Goal: Communication & Community: Connect with others

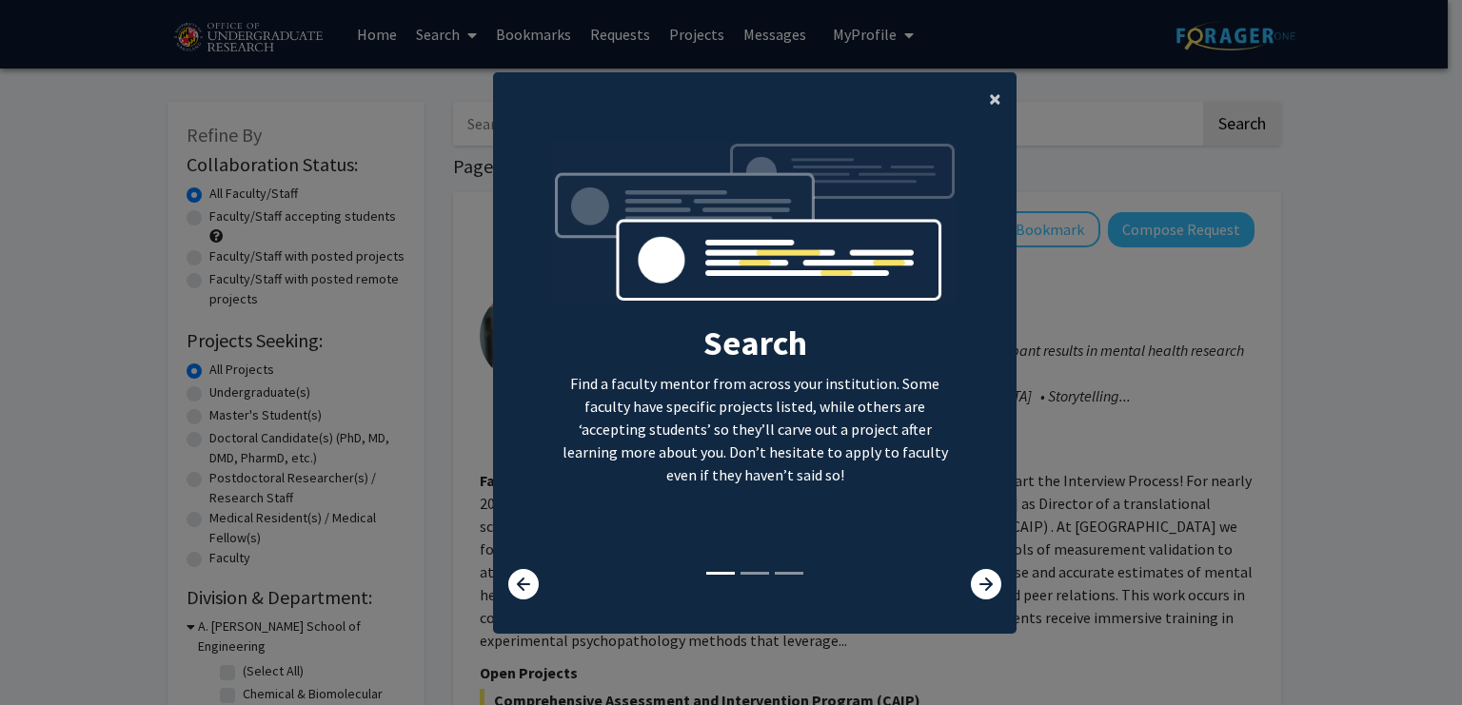
click at [989, 100] on span "×" at bounding box center [995, 99] width 12 height 30
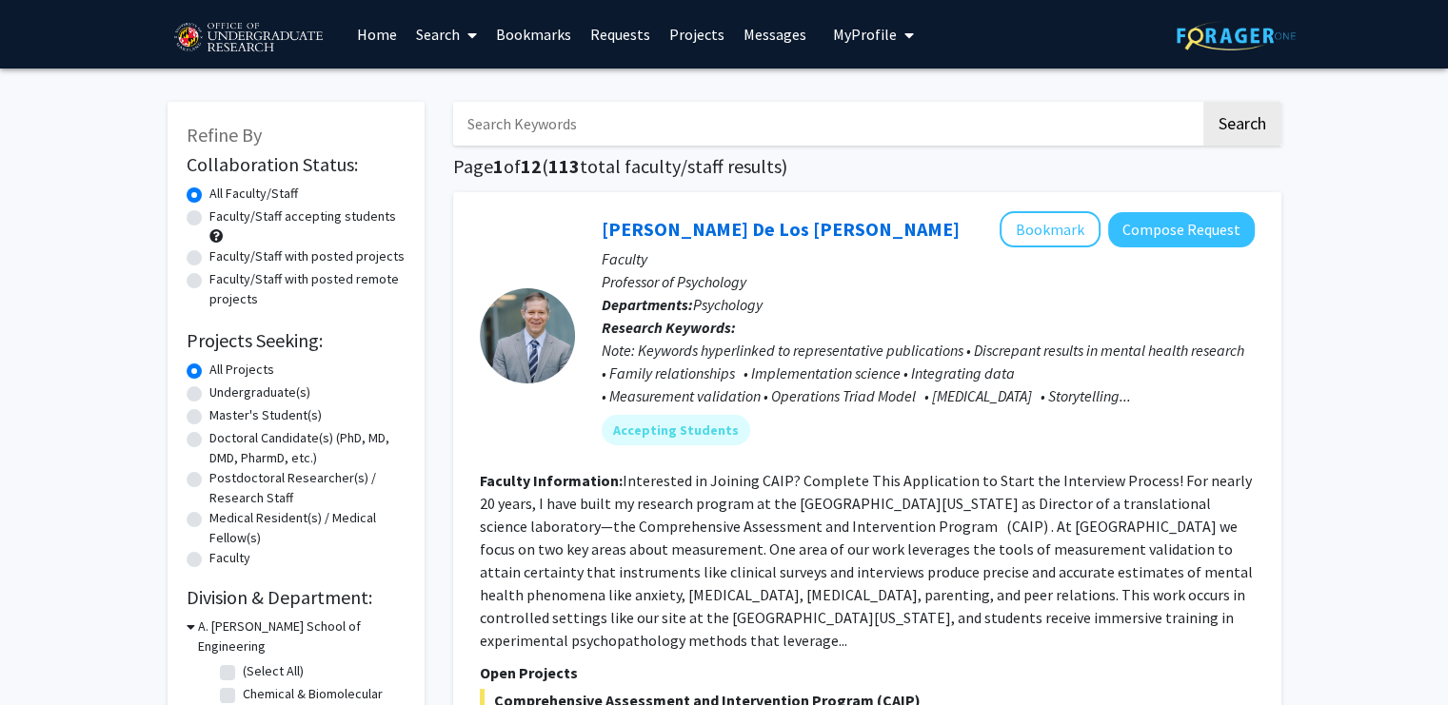
click at [868, 21] on button "My Profile" at bounding box center [873, 34] width 92 height 69
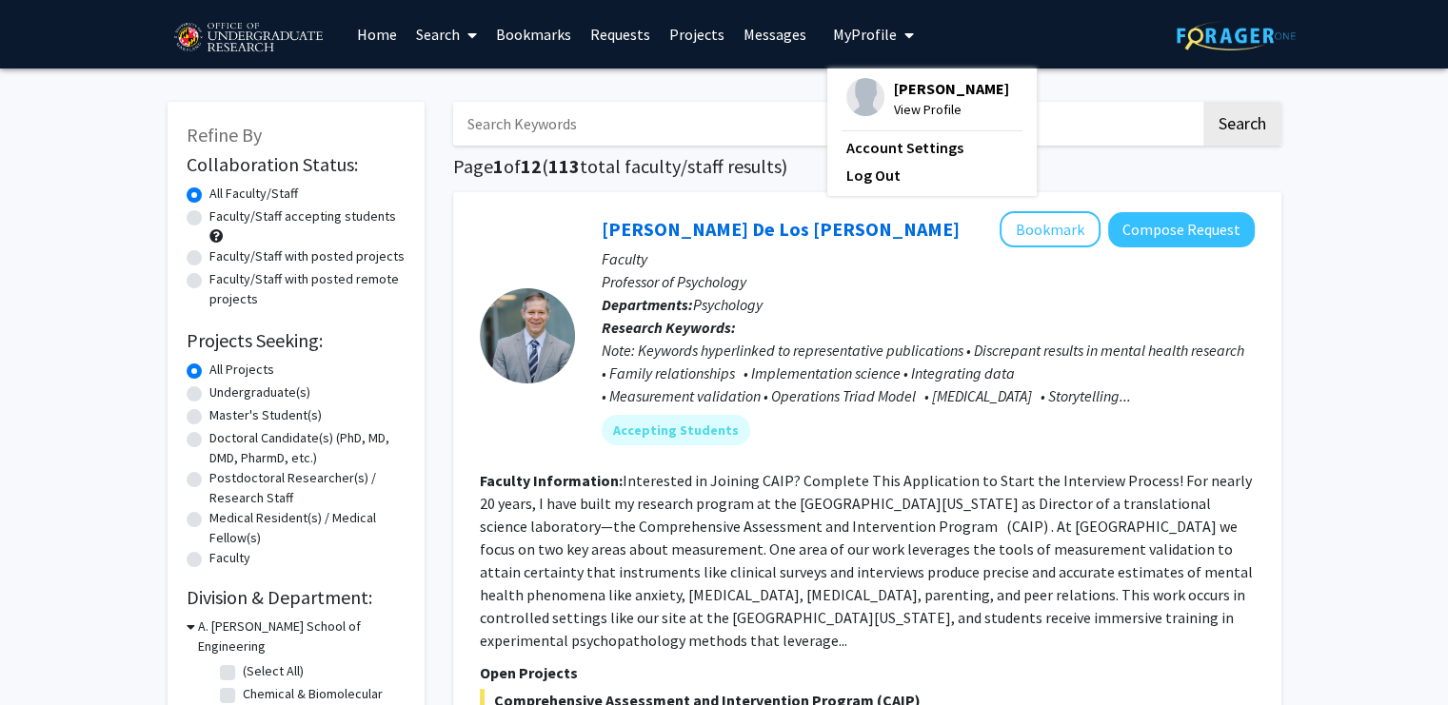
click at [797, 256] on p "Faculty" at bounding box center [928, 259] width 653 height 23
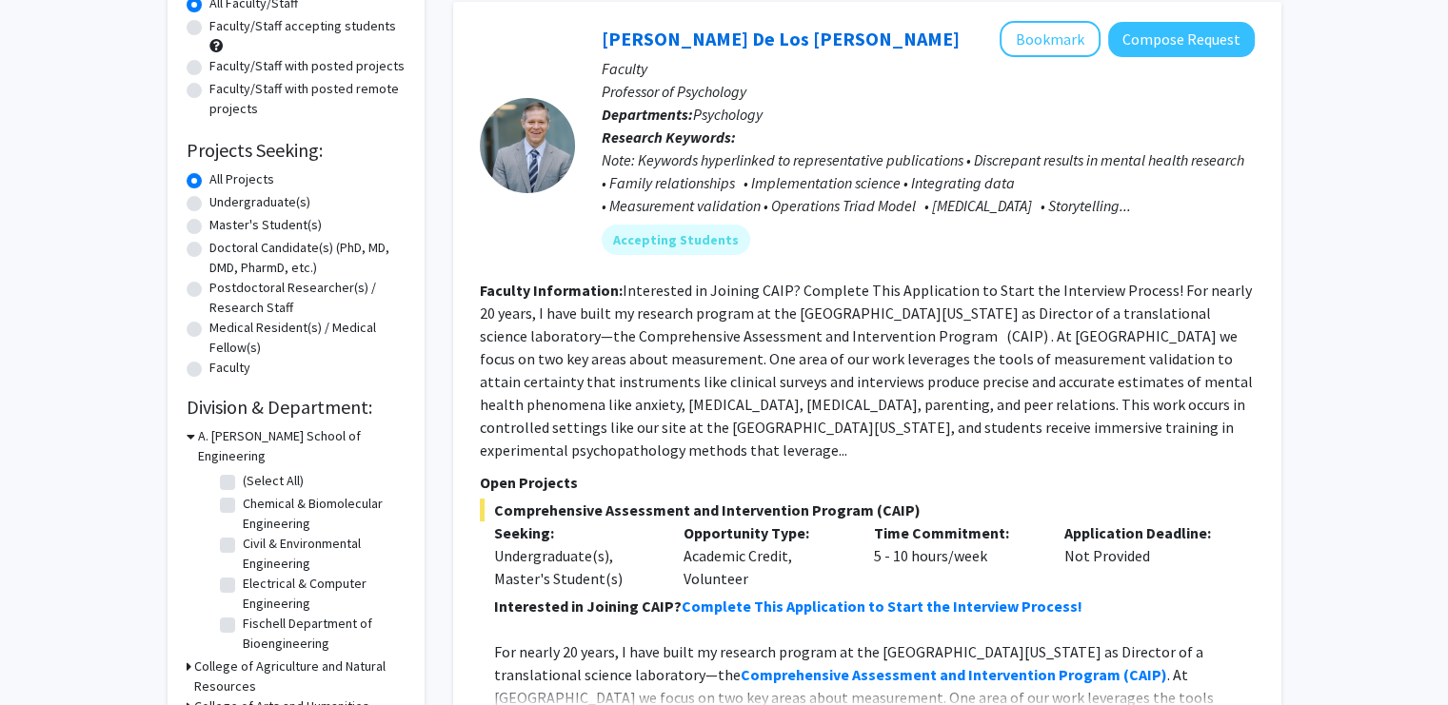
scroll to position [95, 0]
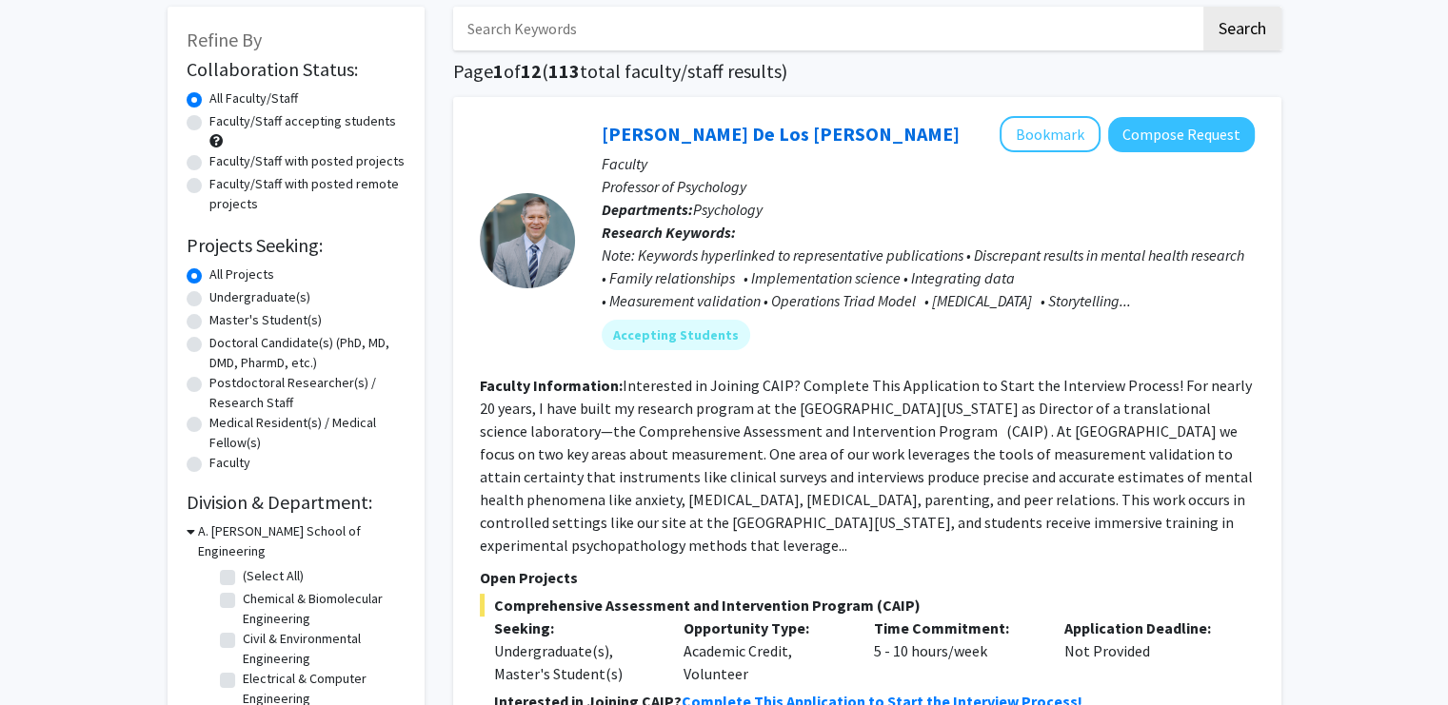
click at [209, 291] on label "Undergraduate(s)" at bounding box center [259, 297] width 101 height 20
click at [209, 291] on input "Undergraduate(s)" at bounding box center [215, 293] width 12 height 12
radio input "true"
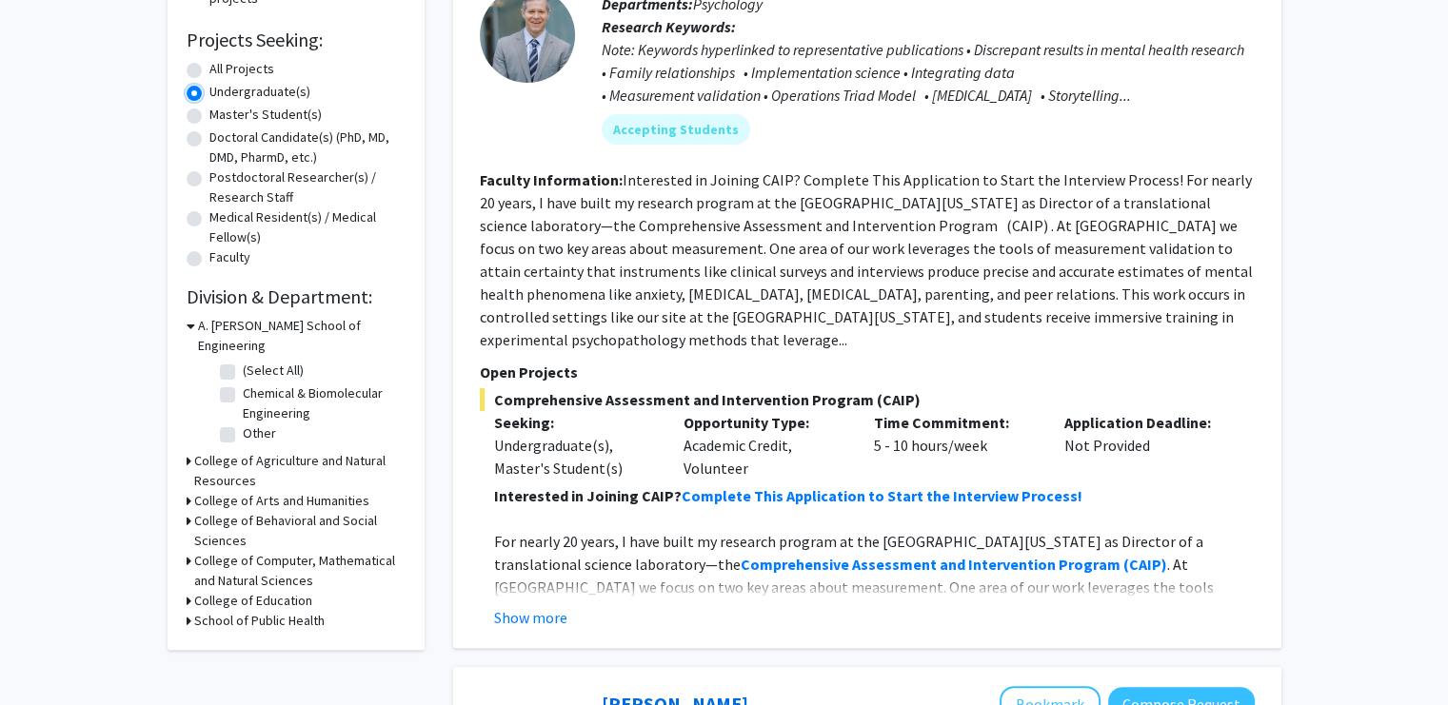
scroll to position [286, 0]
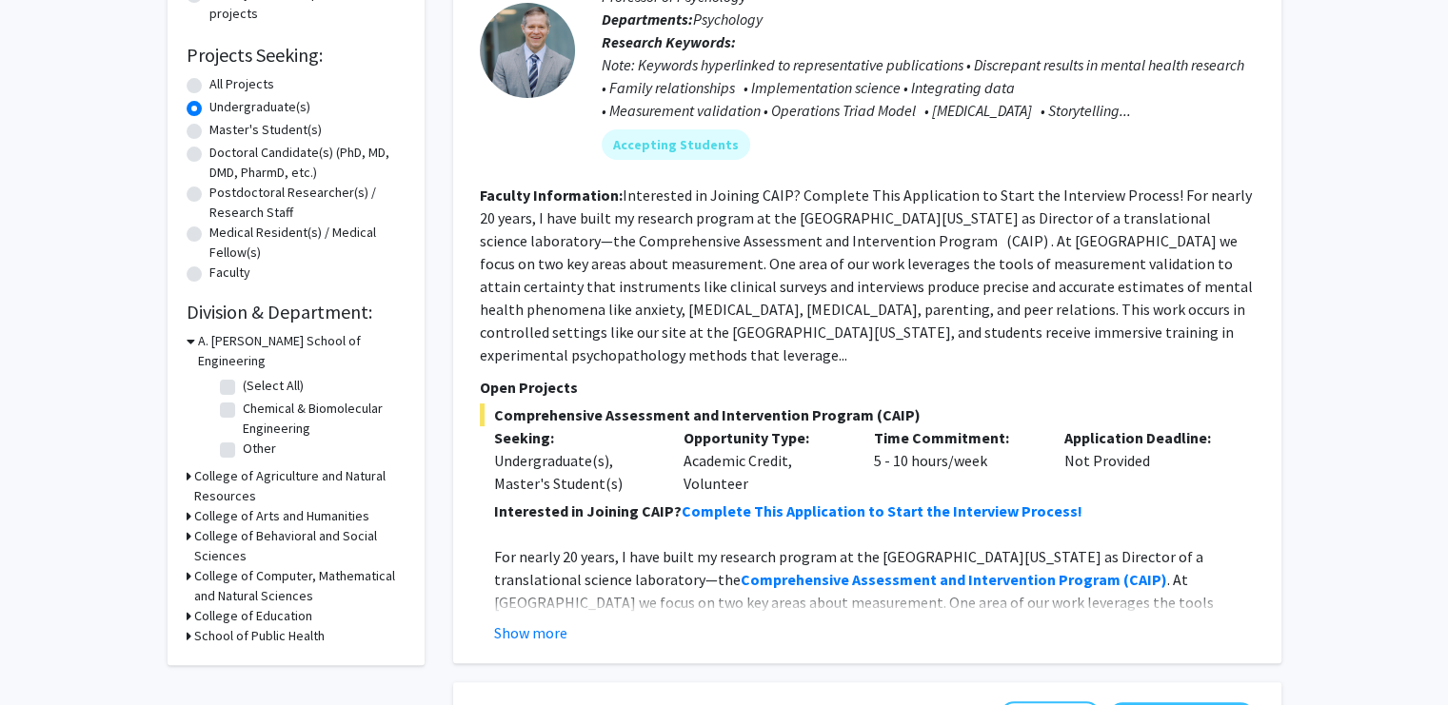
click at [183, 553] on div "Refine By Collaboration Status: Collaboration Status All Faculty/Staff Collabor…" at bounding box center [296, 240] width 257 height 849
click at [190, 566] on div "College of Computer, Mathematical and Natural Sciences" at bounding box center [296, 586] width 219 height 40
click at [268, 566] on h3 "College of Computer, Mathematical and Natural Sciences" at bounding box center [299, 586] width 211 height 40
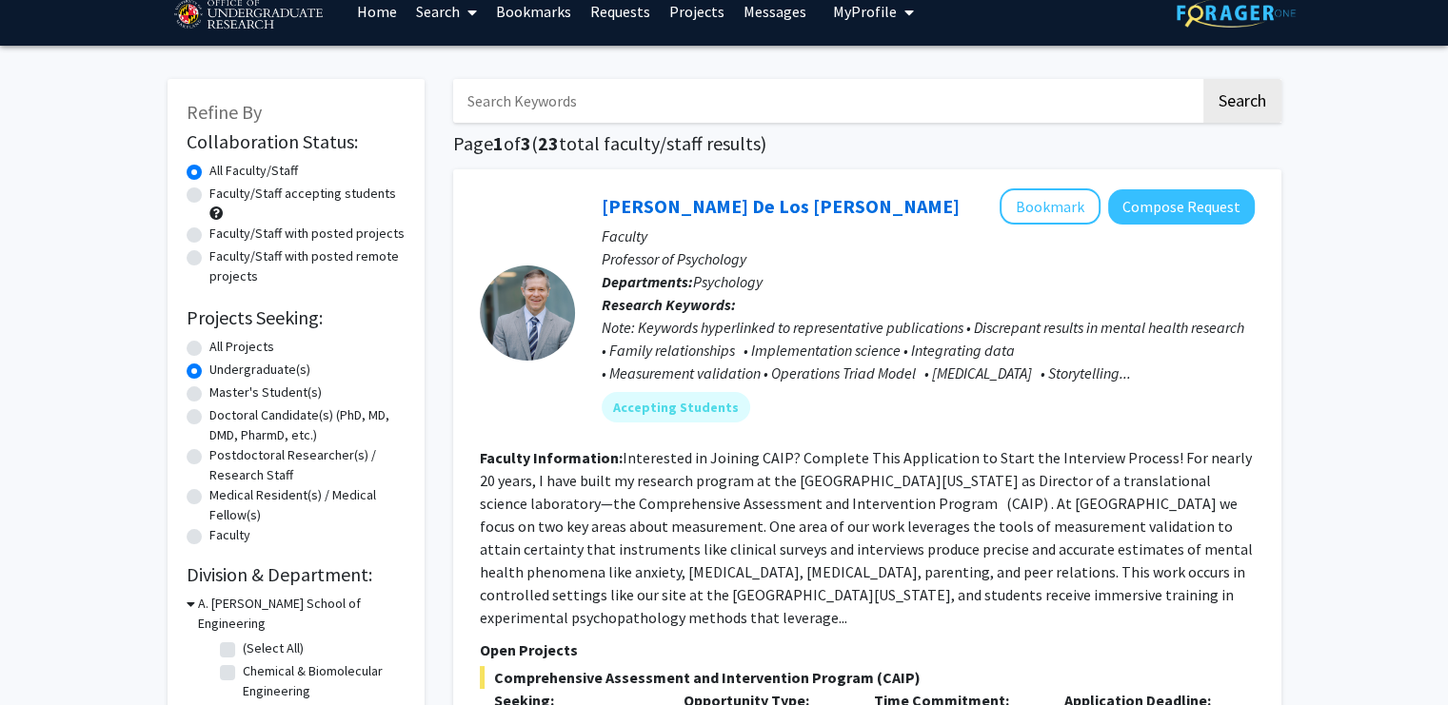
scroll to position [0, 0]
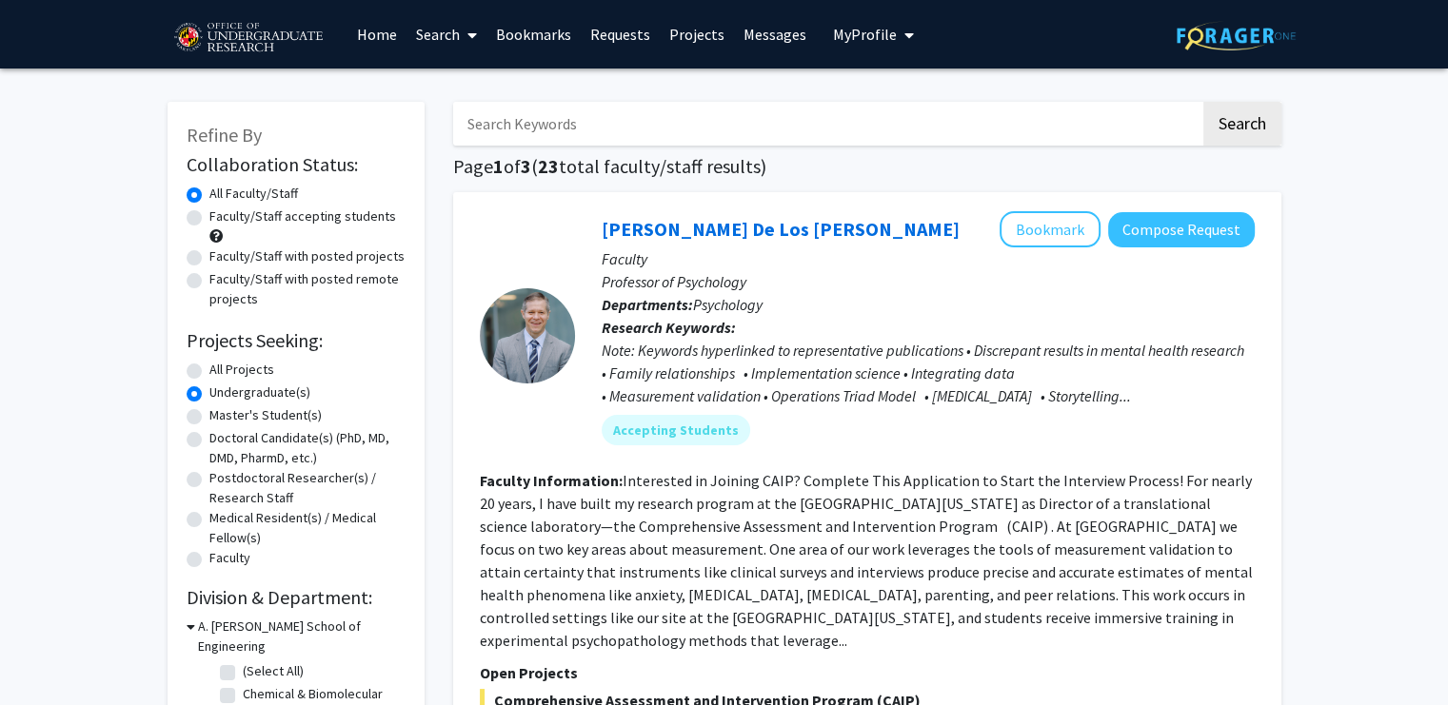
click at [444, 30] on link "Search" at bounding box center [446, 34] width 80 height 67
click at [482, 131] on span "Students" at bounding box center [464, 126] width 116 height 38
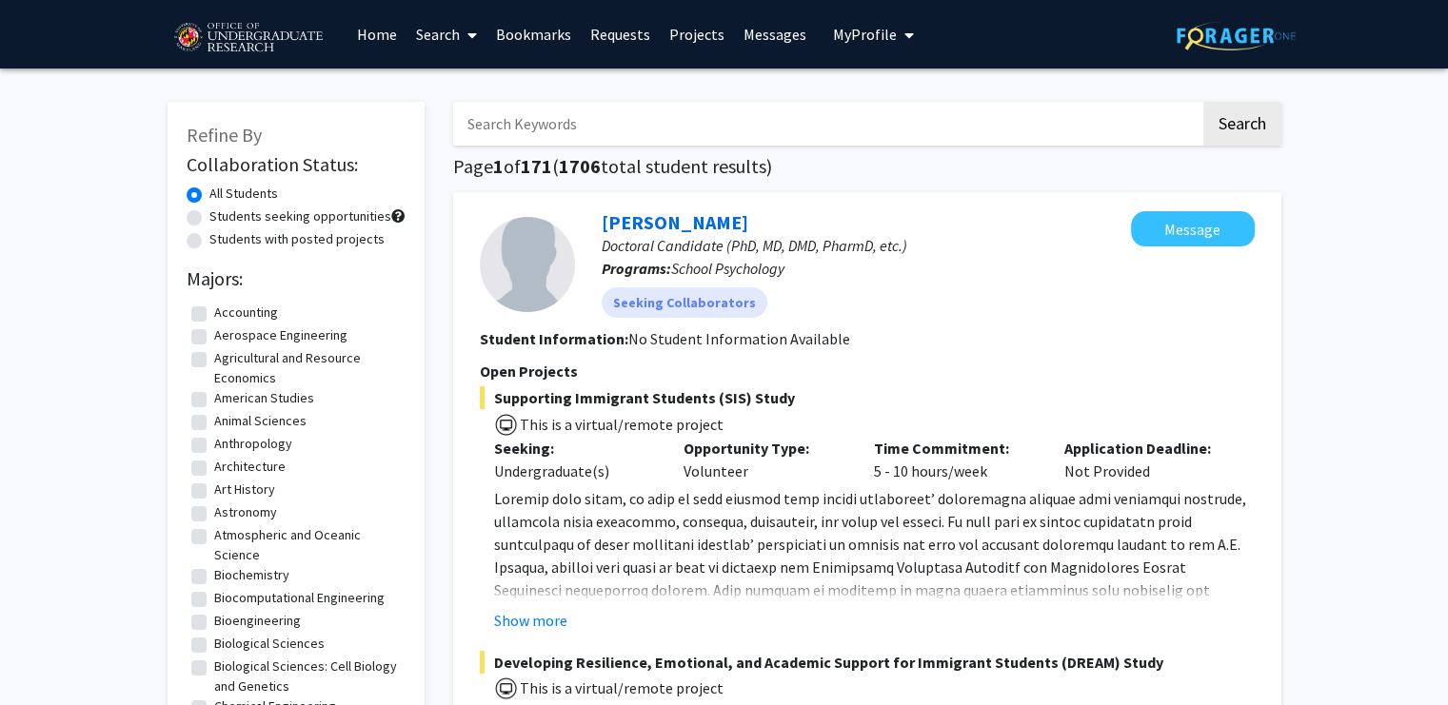
click at [520, 124] on input "Search Keywords" at bounding box center [826, 124] width 747 height 44
click at [1203, 102] on button "Search" at bounding box center [1242, 124] width 78 height 44
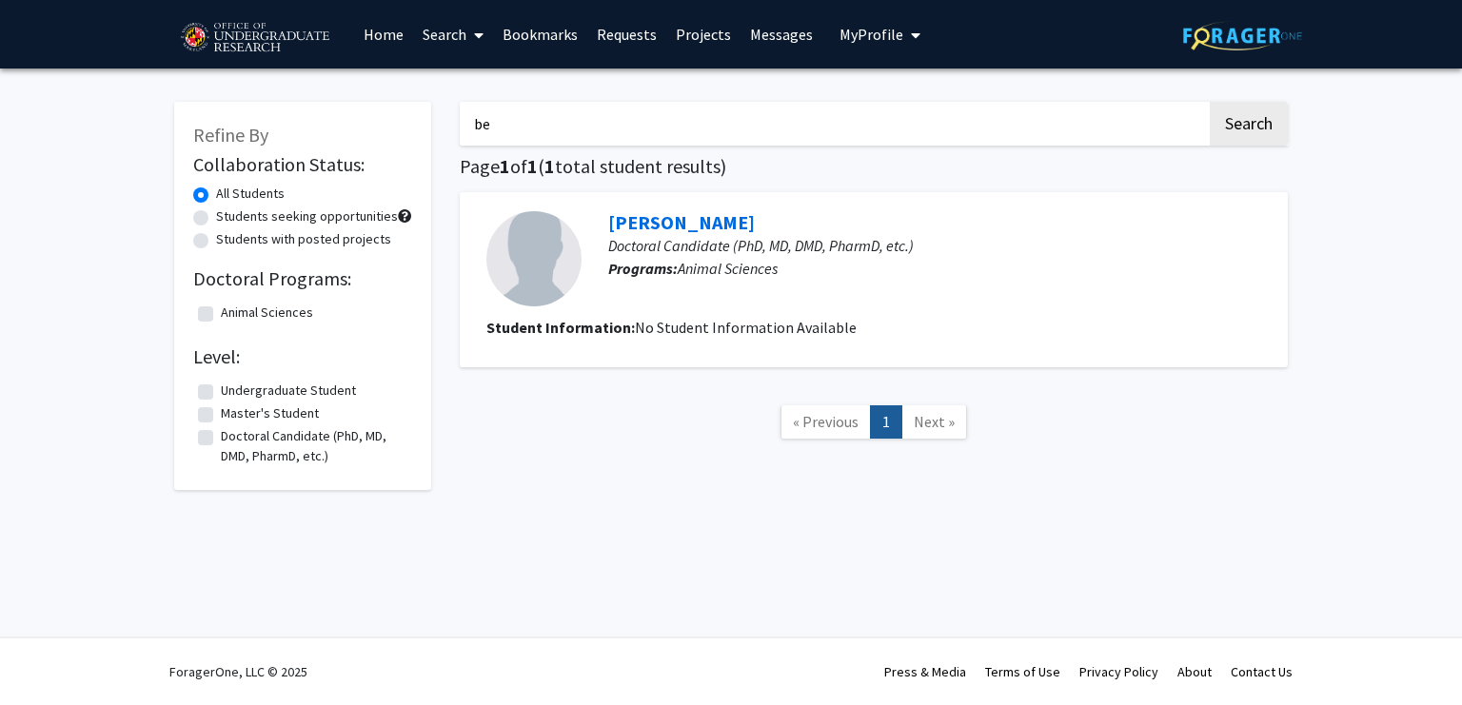
type input "b"
click at [1210, 102] on button "Search" at bounding box center [1249, 124] width 78 height 44
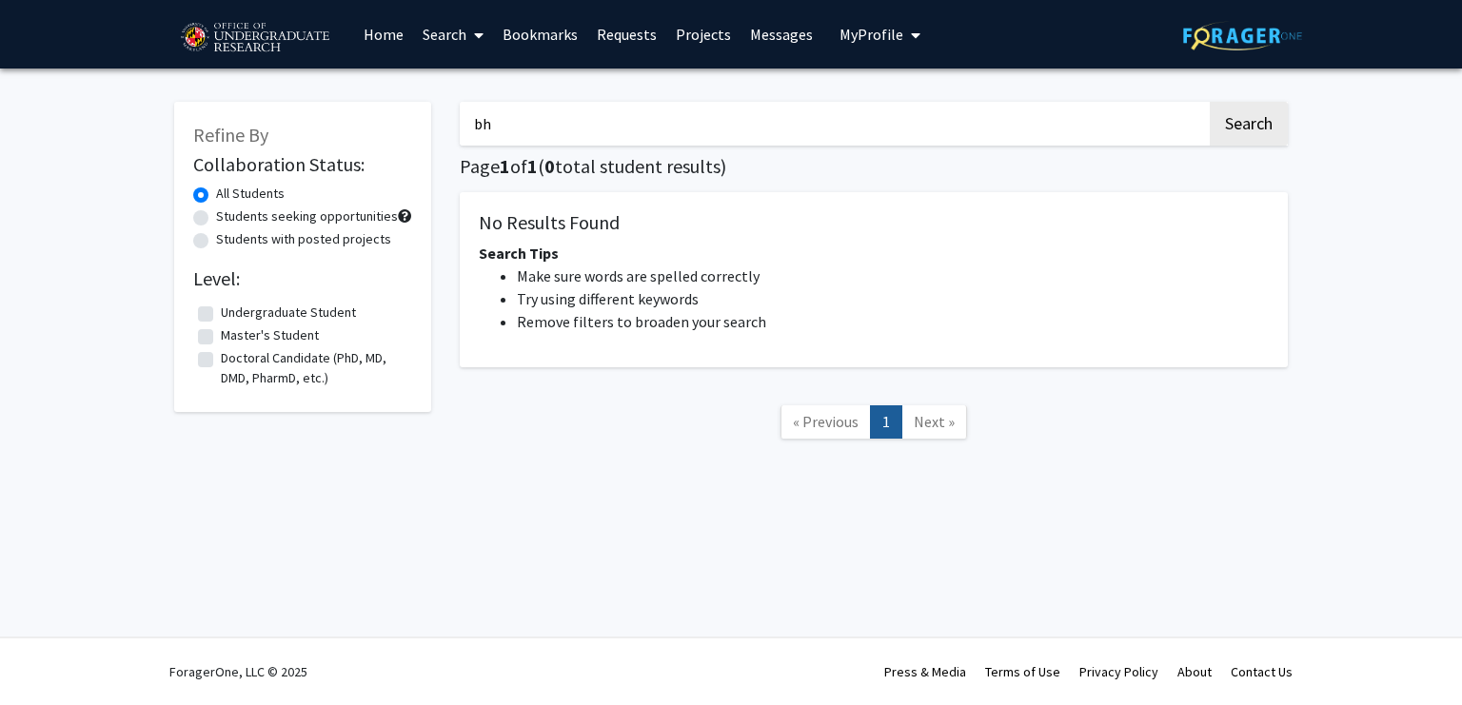
type input "b"
click at [1210, 102] on button "Search" at bounding box center [1249, 124] width 78 height 44
click at [1237, 129] on button "Search" at bounding box center [1249, 124] width 78 height 44
click at [515, 134] on input "yanjin" at bounding box center [833, 124] width 747 height 44
type input "y"
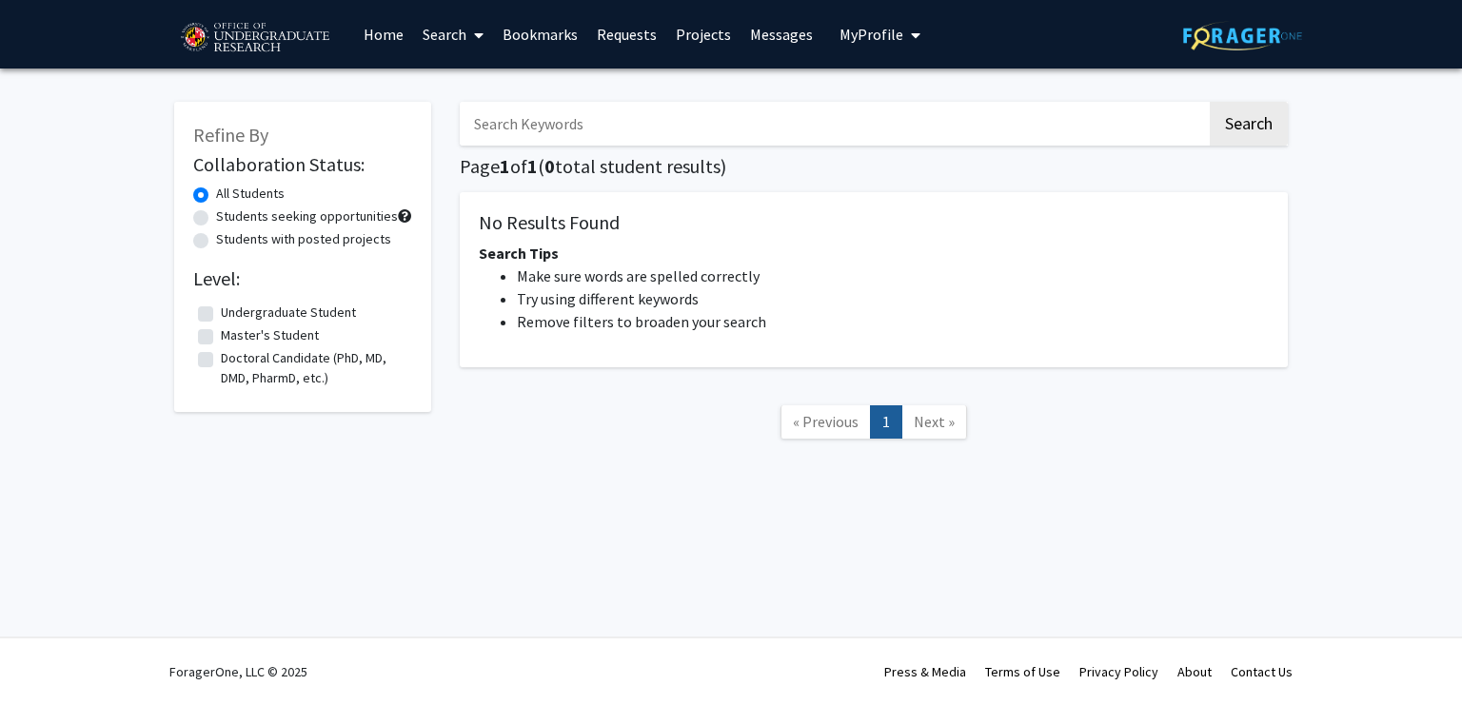
click at [216, 211] on label "Students seeking opportunities" at bounding box center [307, 217] width 182 height 20
click at [216, 211] on input "Students seeking opportunities" at bounding box center [222, 213] width 12 height 12
radio input "true"
click at [221, 314] on label "Undergraduate Student" at bounding box center [288, 313] width 135 height 20
click at [221, 314] on input "Undergraduate Student" at bounding box center [227, 309] width 12 height 12
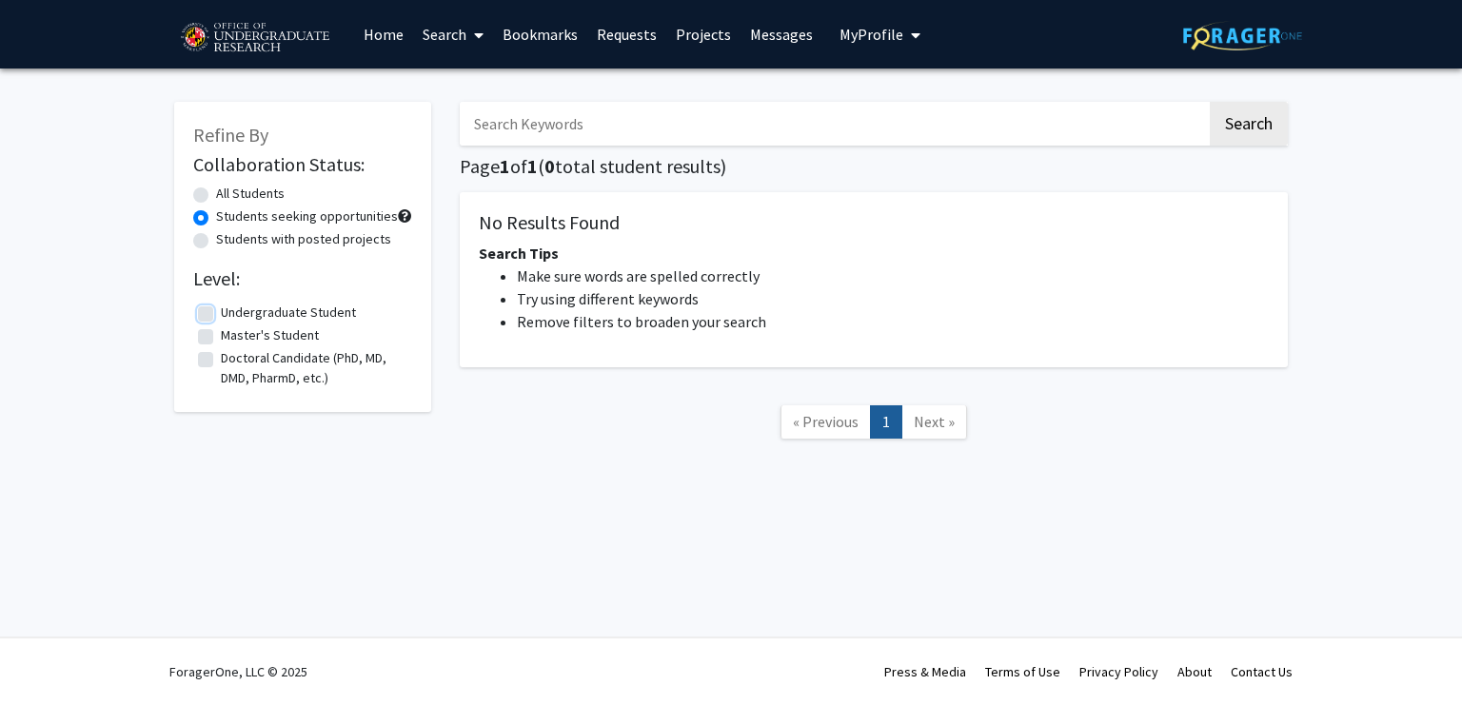
checkbox input "true"
click at [658, 128] on input "Search Keywords" at bounding box center [833, 124] width 747 height 44
type input "research"
click at [1210, 102] on button "Search" at bounding box center [1249, 124] width 78 height 44
radio input "true"
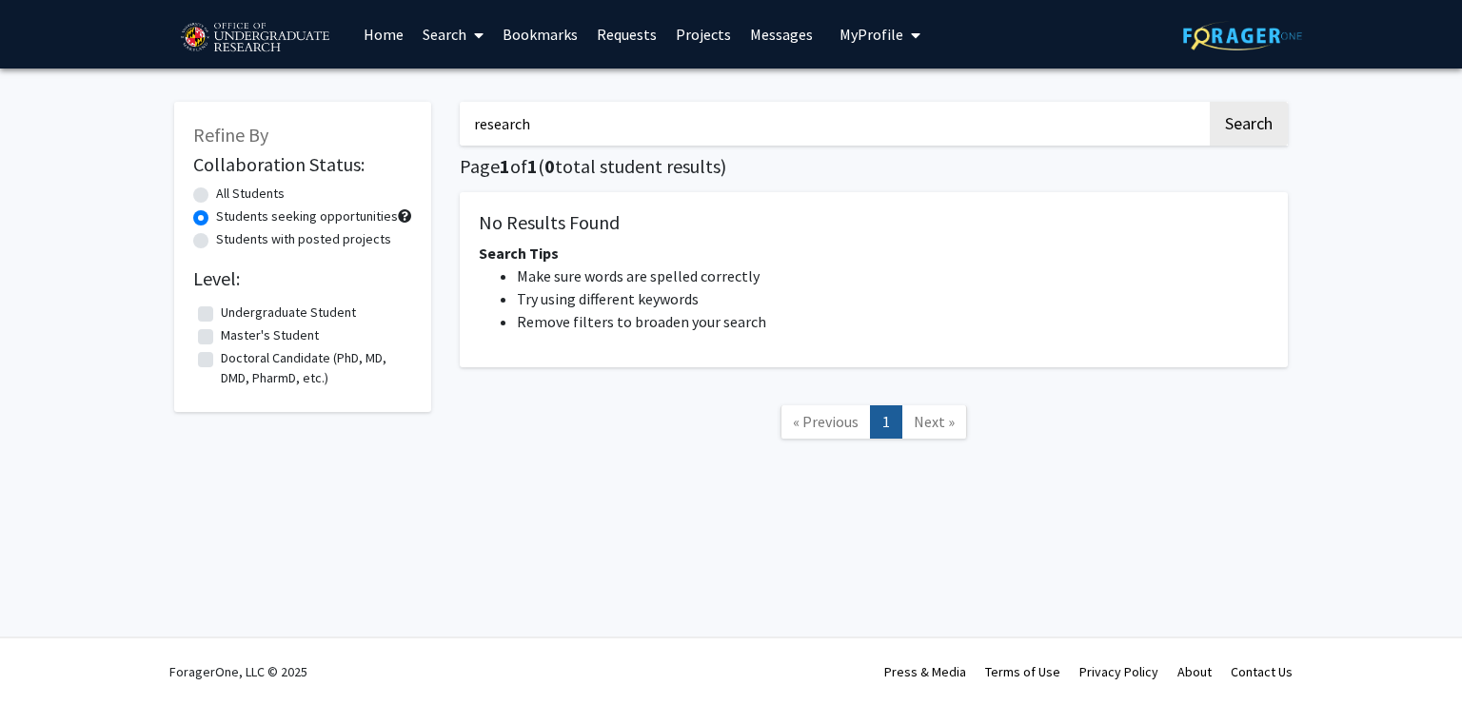
checkbox input "false"
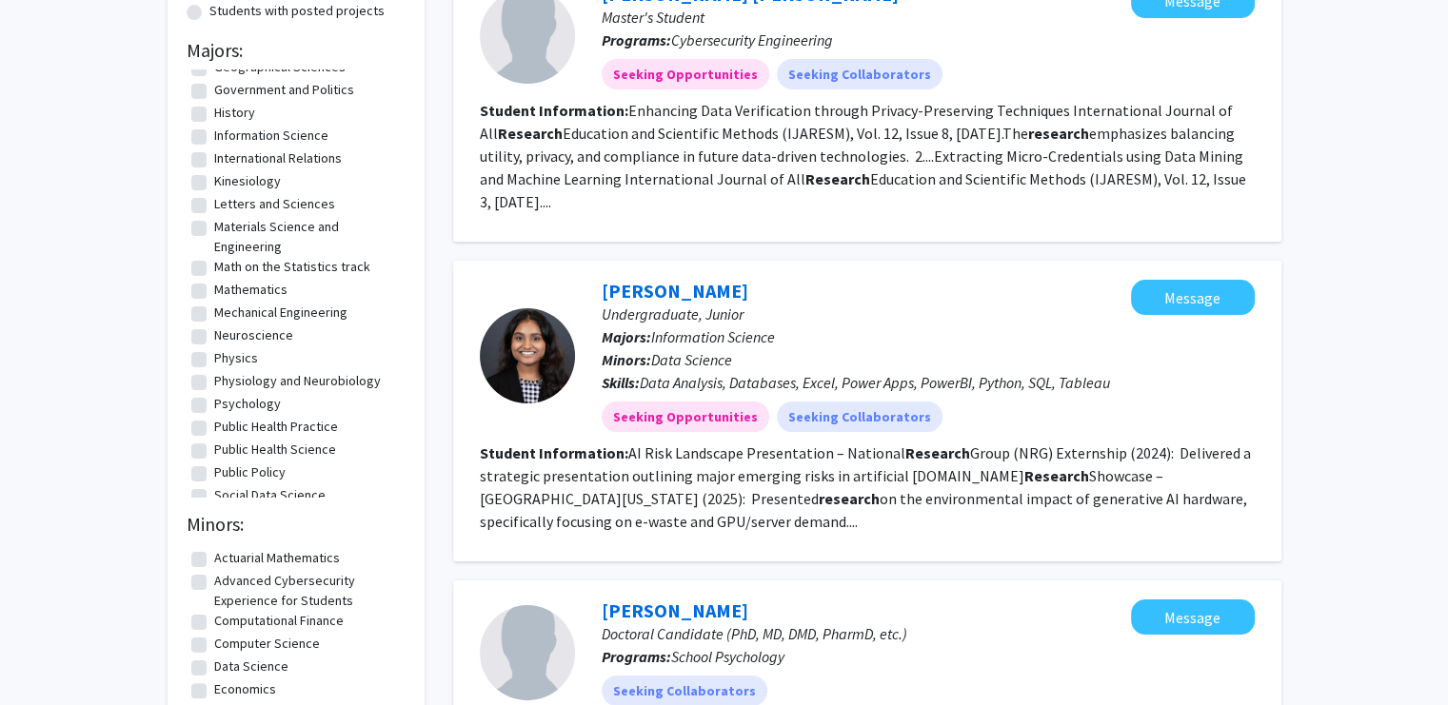
scroll to position [286, 0]
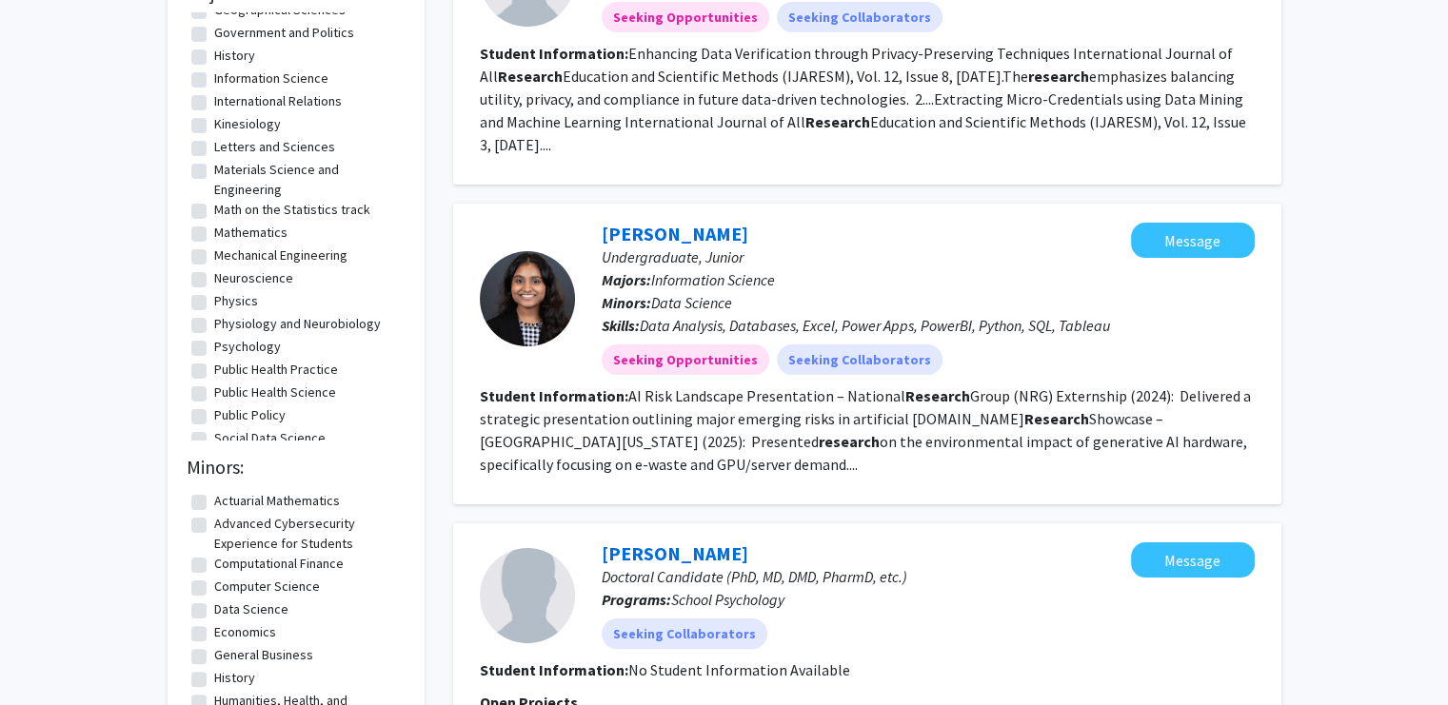
click at [214, 288] on label "Neuroscience" at bounding box center [253, 278] width 79 height 20
click at [214, 281] on input "Neuroscience" at bounding box center [220, 274] width 12 height 12
checkbox input "true"
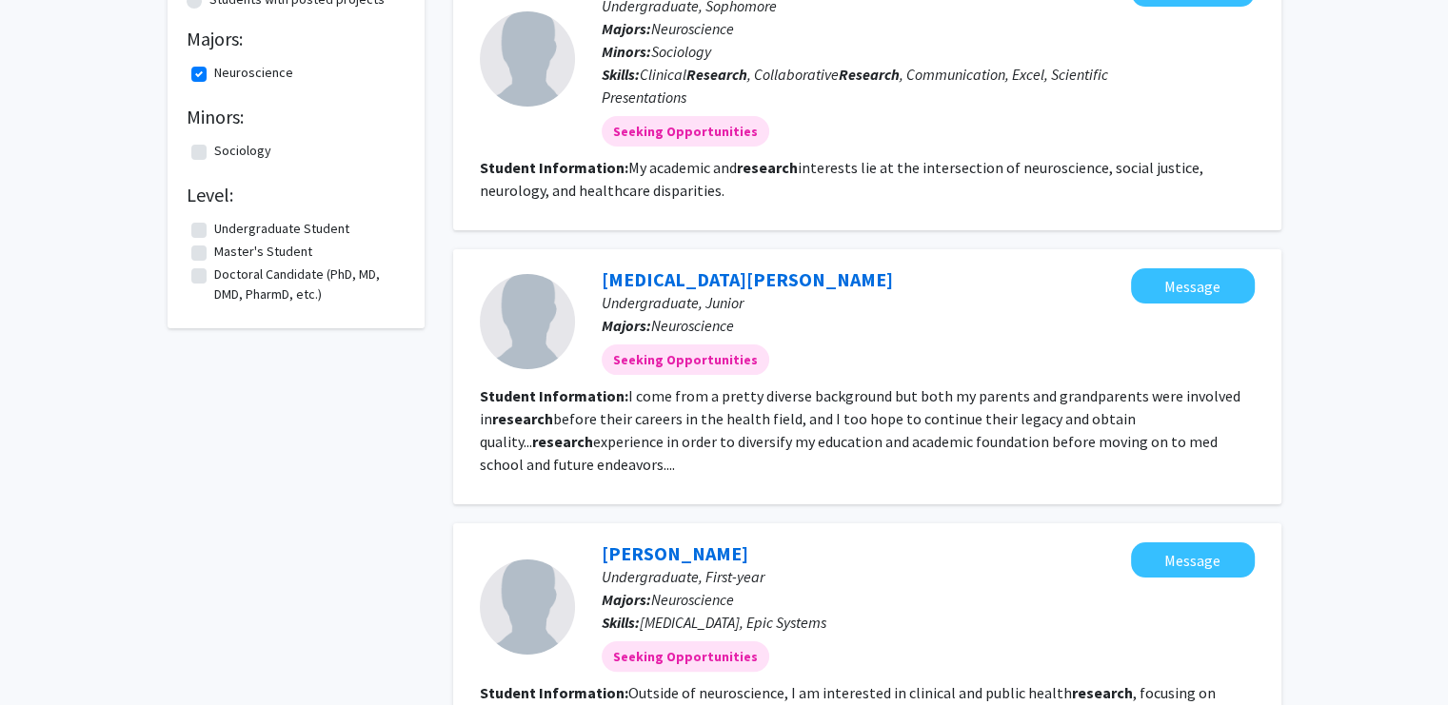
scroll to position [286, 0]
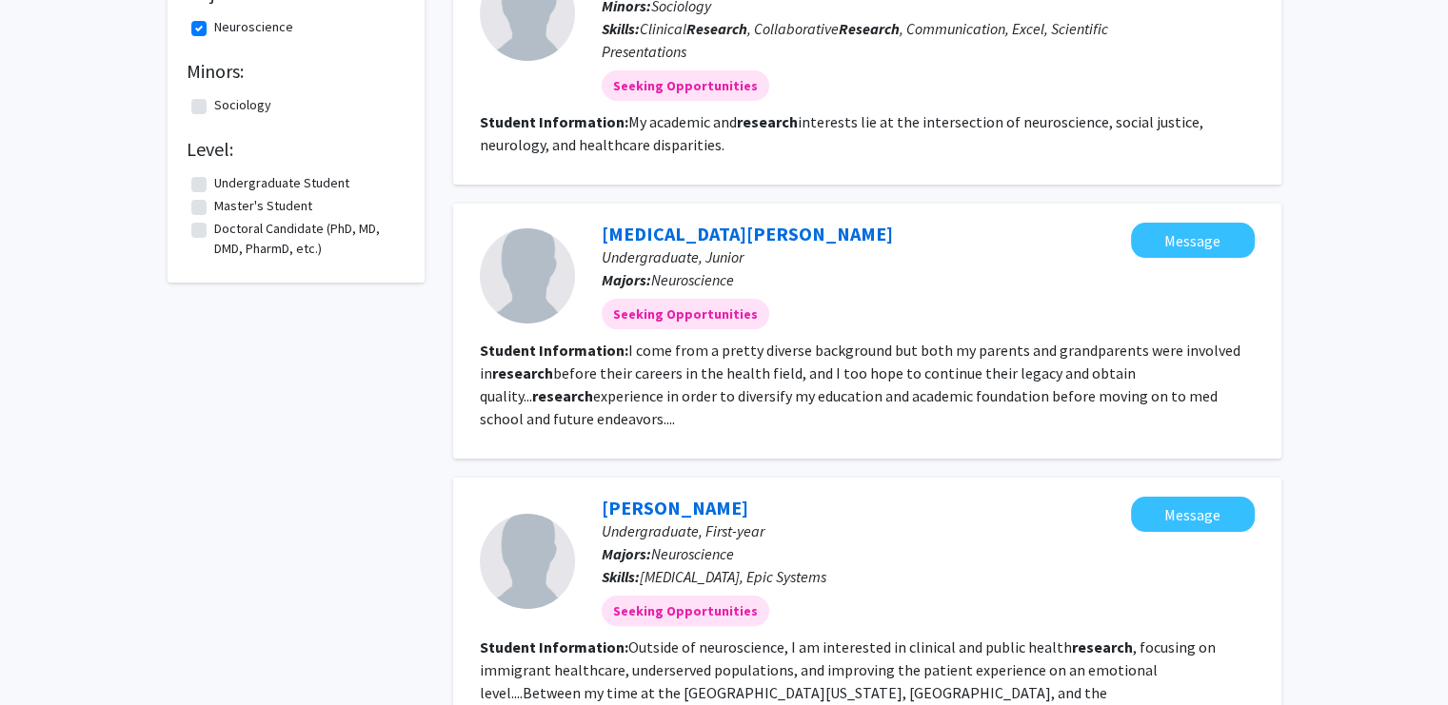
click at [214, 30] on label "Neuroscience" at bounding box center [253, 27] width 79 height 20
click at [214, 30] on input "Neuroscience" at bounding box center [220, 23] width 12 height 12
checkbox input "false"
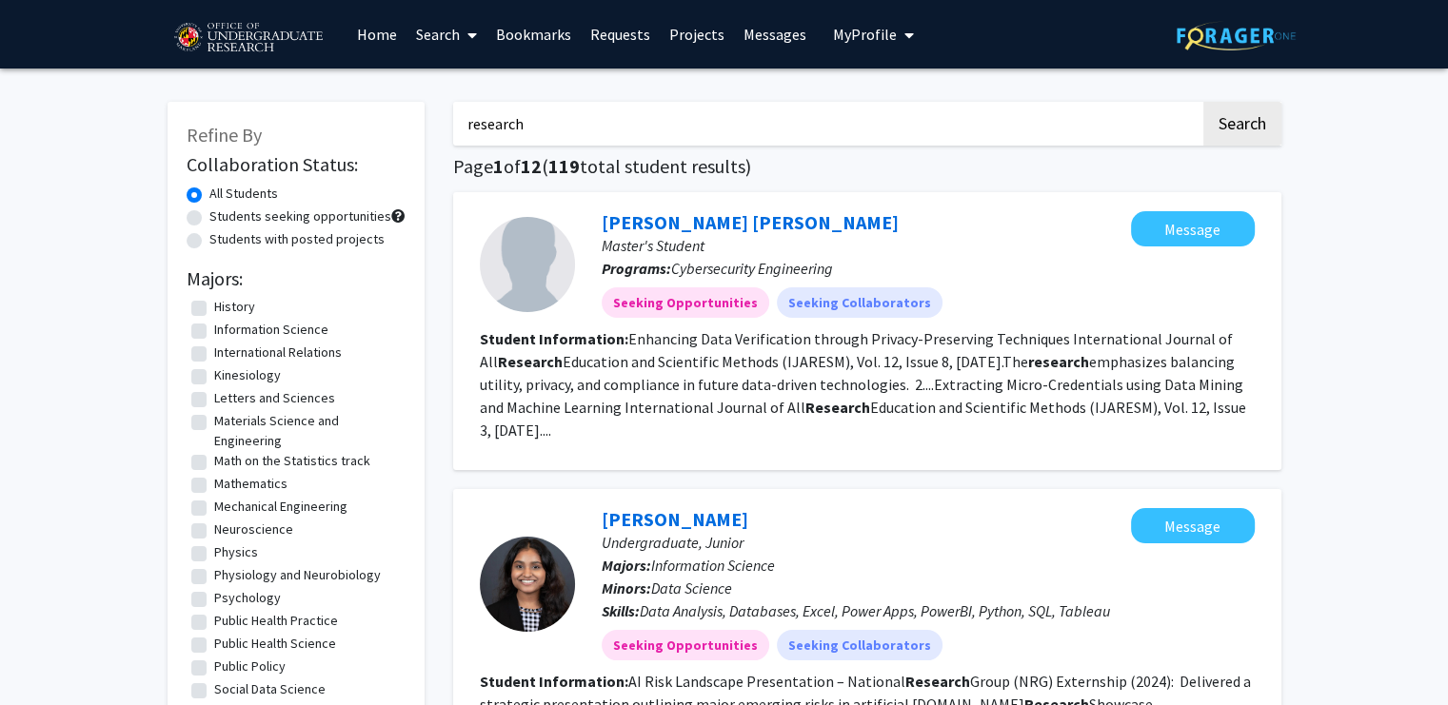
scroll to position [341, 0]
click at [214, 574] on label "Physiology and Neurobiology" at bounding box center [297, 572] width 167 height 20
click at [214, 574] on input "Physiology and Neurobiology" at bounding box center [220, 568] width 12 height 12
checkbox input "true"
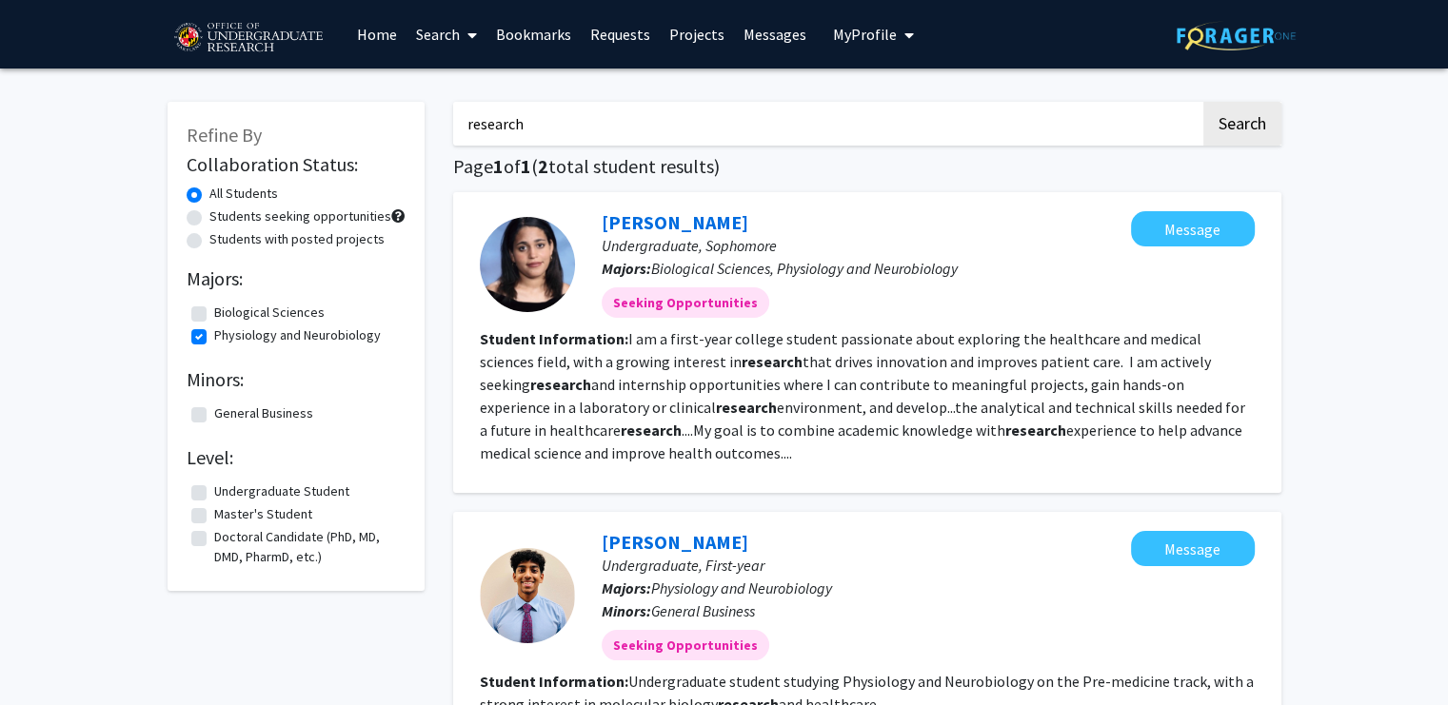
click at [607, 453] on fg-read-more "I am a first-year college student passionate about exploring the healthcare and…" at bounding box center [862, 395] width 765 height 133
click at [214, 319] on label "Biological Sciences" at bounding box center [269, 313] width 110 height 20
click at [214, 315] on input "Biological Sciences" at bounding box center [220, 309] width 12 height 12
checkbox input "true"
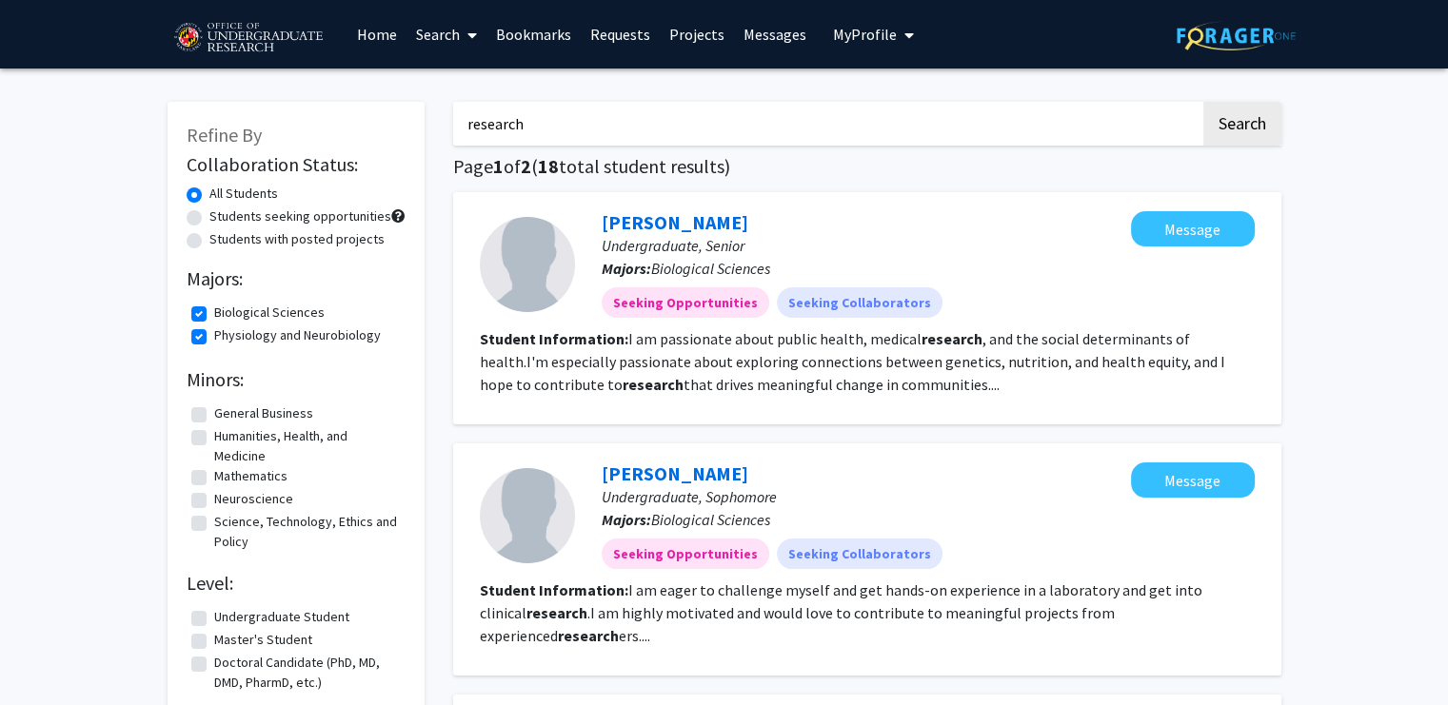
click at [214, 334] on label "Physiology and Neurobiology" at bounding box center [297, 336] width 167 height 20
click at [214, 334] on input "Physiology and Neurobiology" at bounding box center [220, 332] width 12 height 12
checkbox input "false"
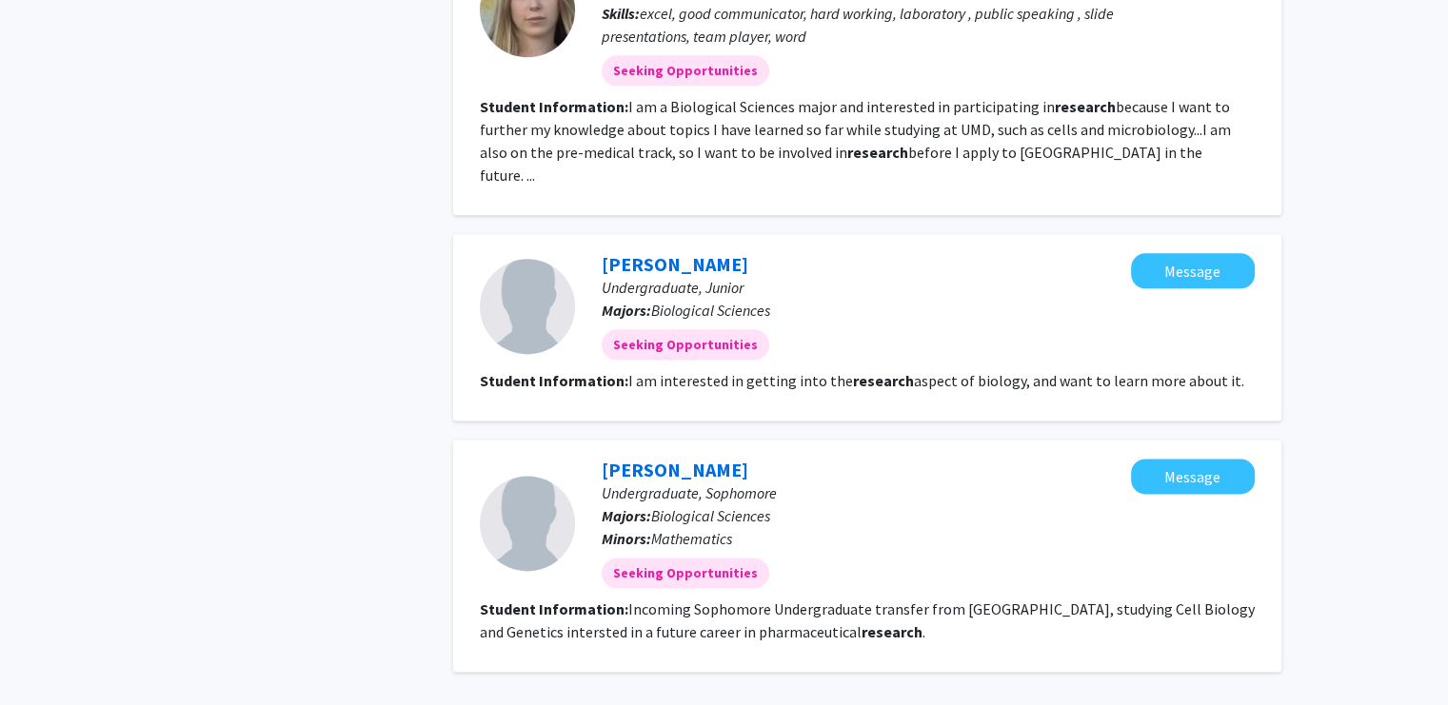
scroll to position [2511, 0]
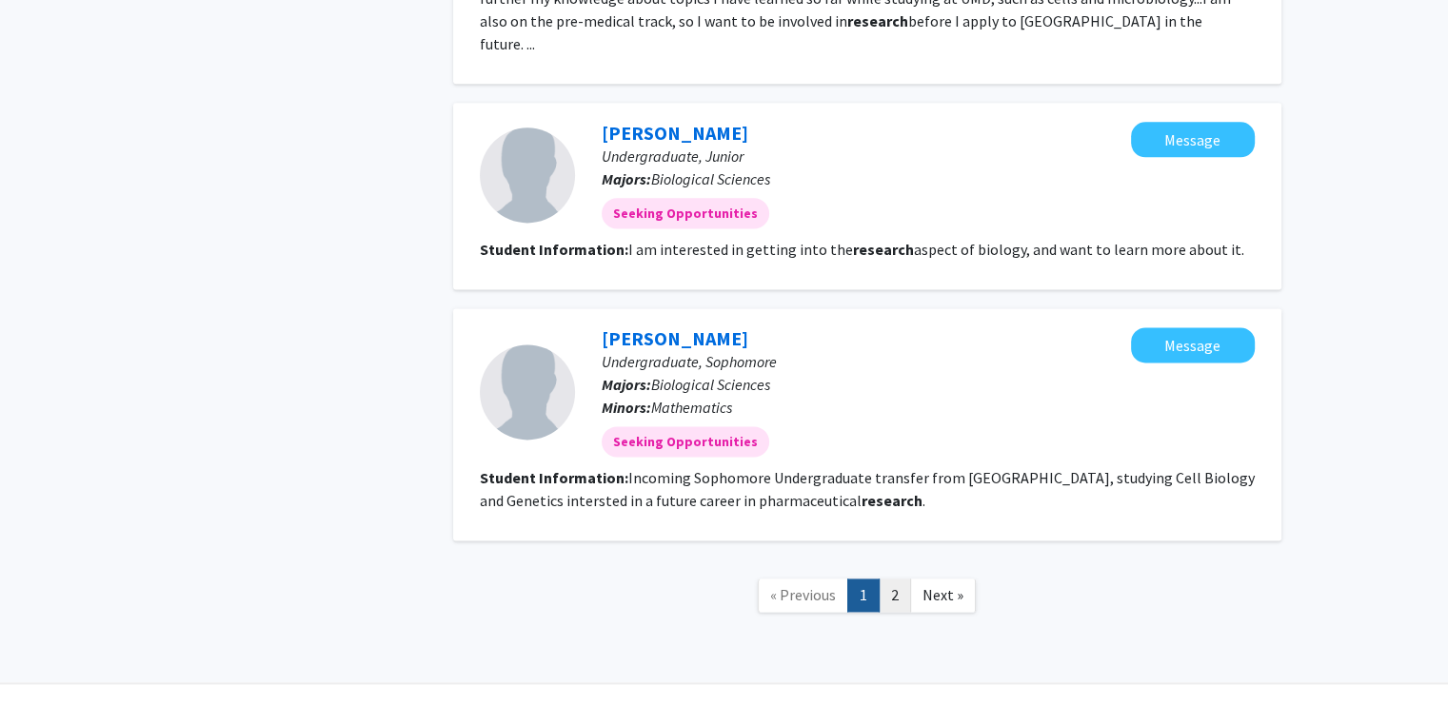
click at [888, 579] on link "2" at bounding box center [895, 595] width 32 height 33
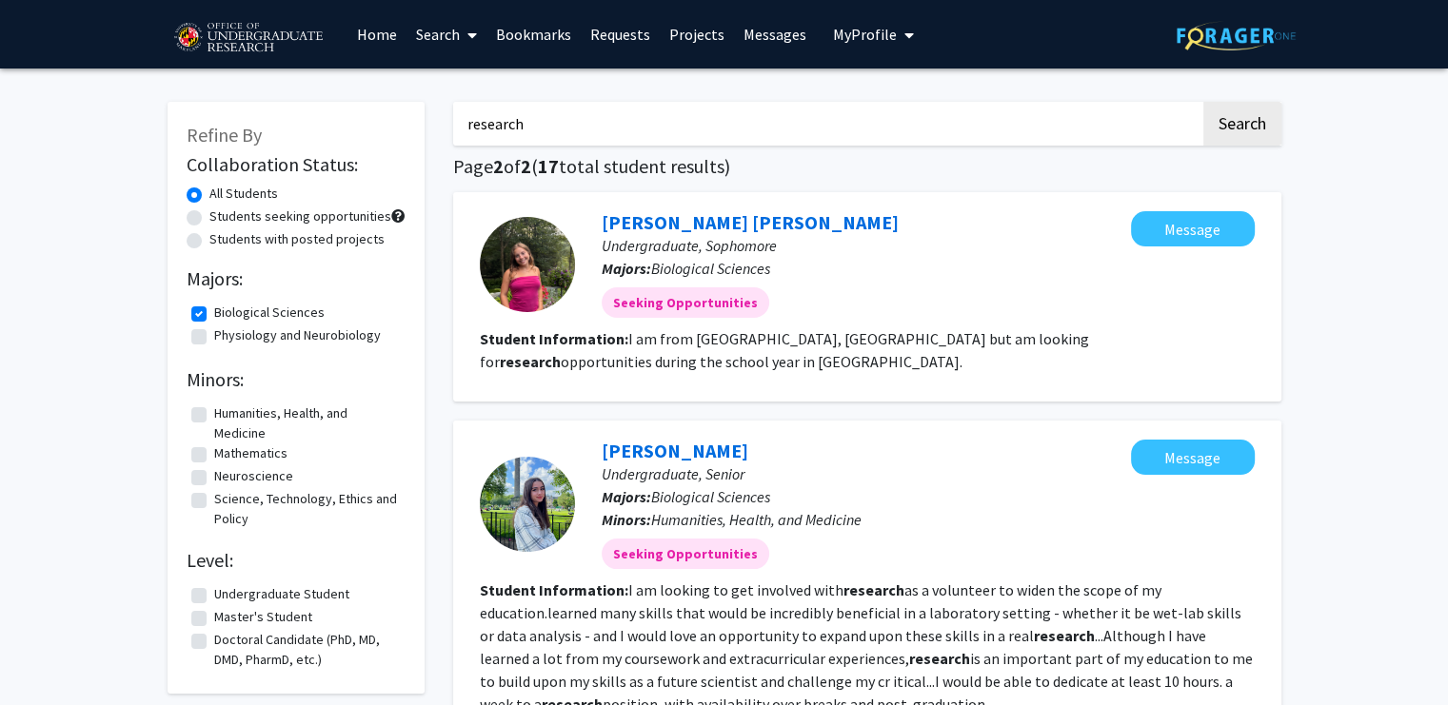
drag, startPoint x: 582, startPoint y: 133, endPoint x: 440, endPoint y: 113, distance: 143.2
click at [440, 35] on link "Search" at bounding box center [446, 34] width 80 height 67
click at [463, 126] on span "Students" at bounding box center [464, 126] width 116 height 38
checkbox input "false"
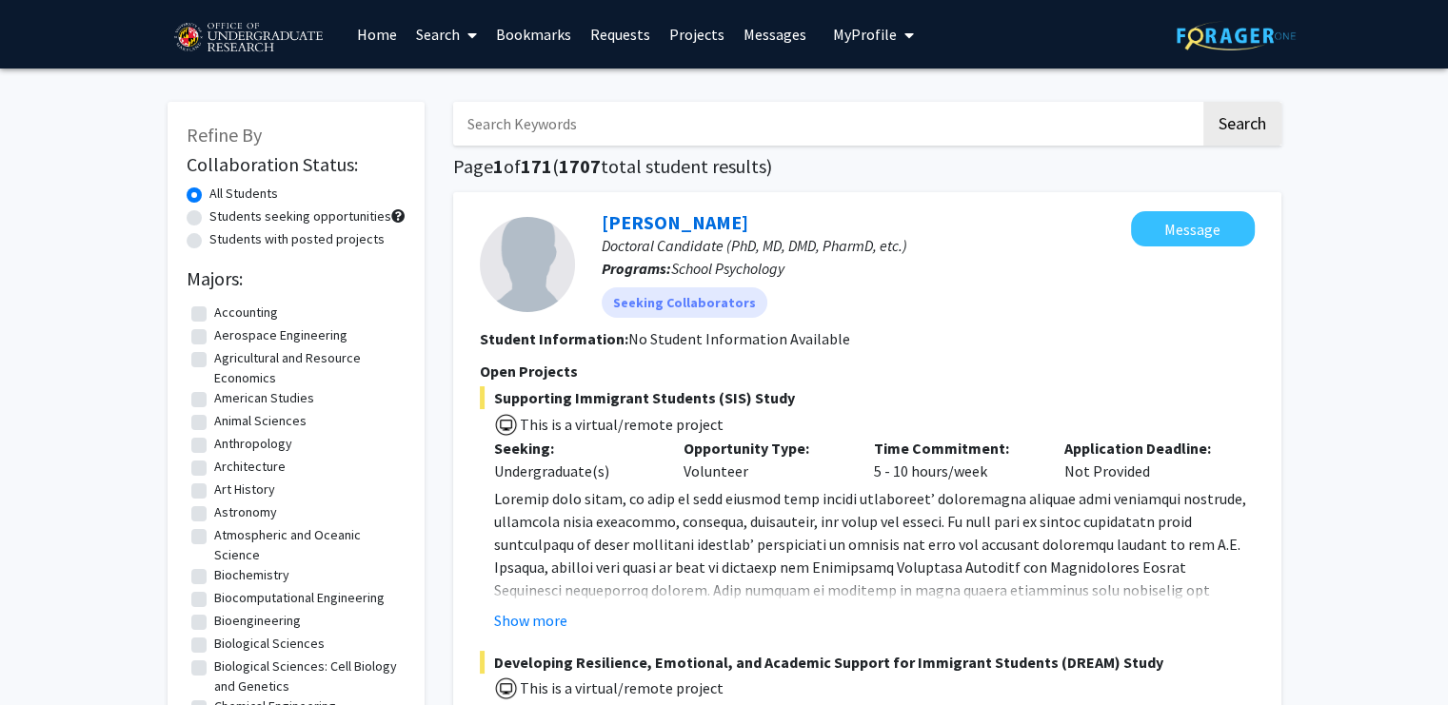
click at [565, 134] on input "Search Keywords" at bounding box center [826, 124] width 747 height 44
type input "daniel louis"
click at [1203, 102] on button "Search" at bounding box center [1242, 124] width 78 height 44
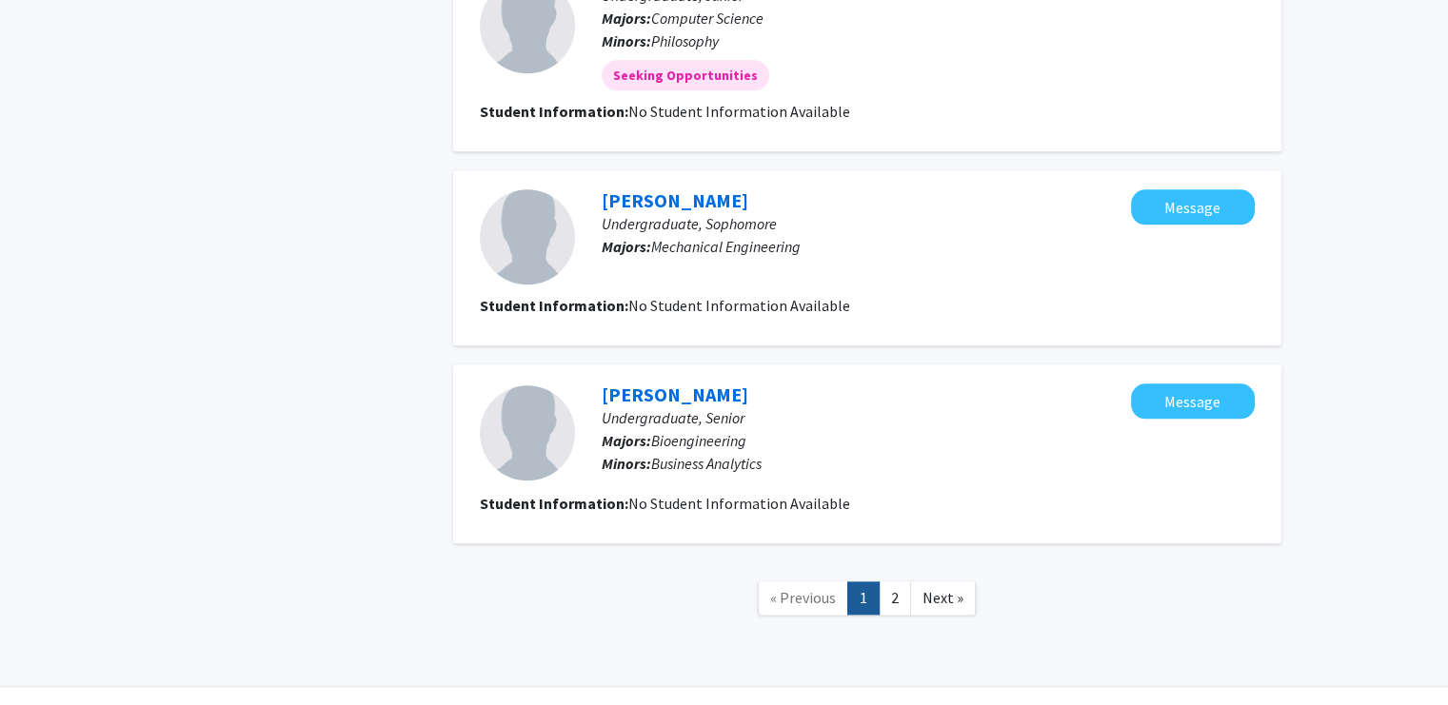
scroll to position [1967, 0]
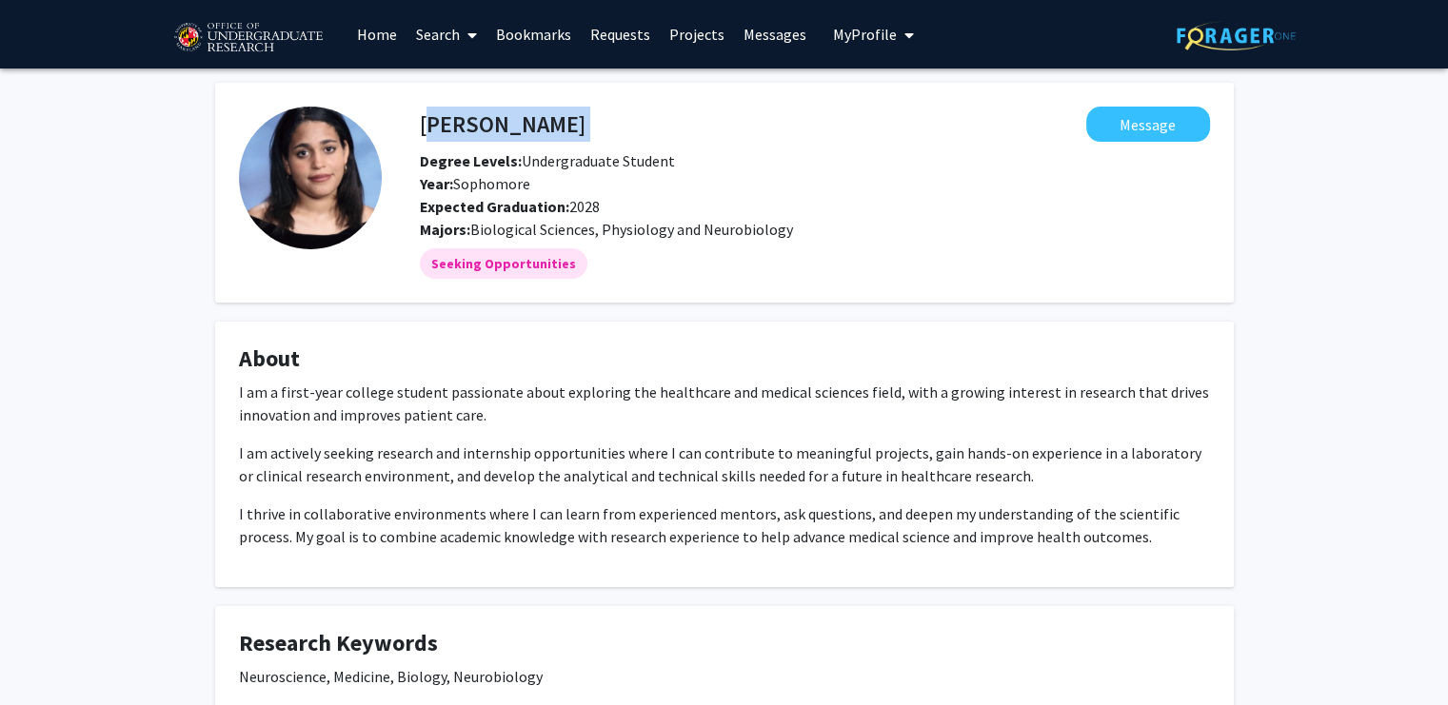
drag, startPoint x: 493, startPoint y: 123, endPoint x: 421, endPoint y: 130, distance: 72.7
click at [421, 130] on div "[PERSON_NAME] Message" at bounding box center [815, 124] width 819 height 35
click at [1130, 146] on div "Abigail Wise Message Degree Levels: Undergraduate Student Year: Sophomore Expec…" at bounding box center [815, 174] width 819 height 134
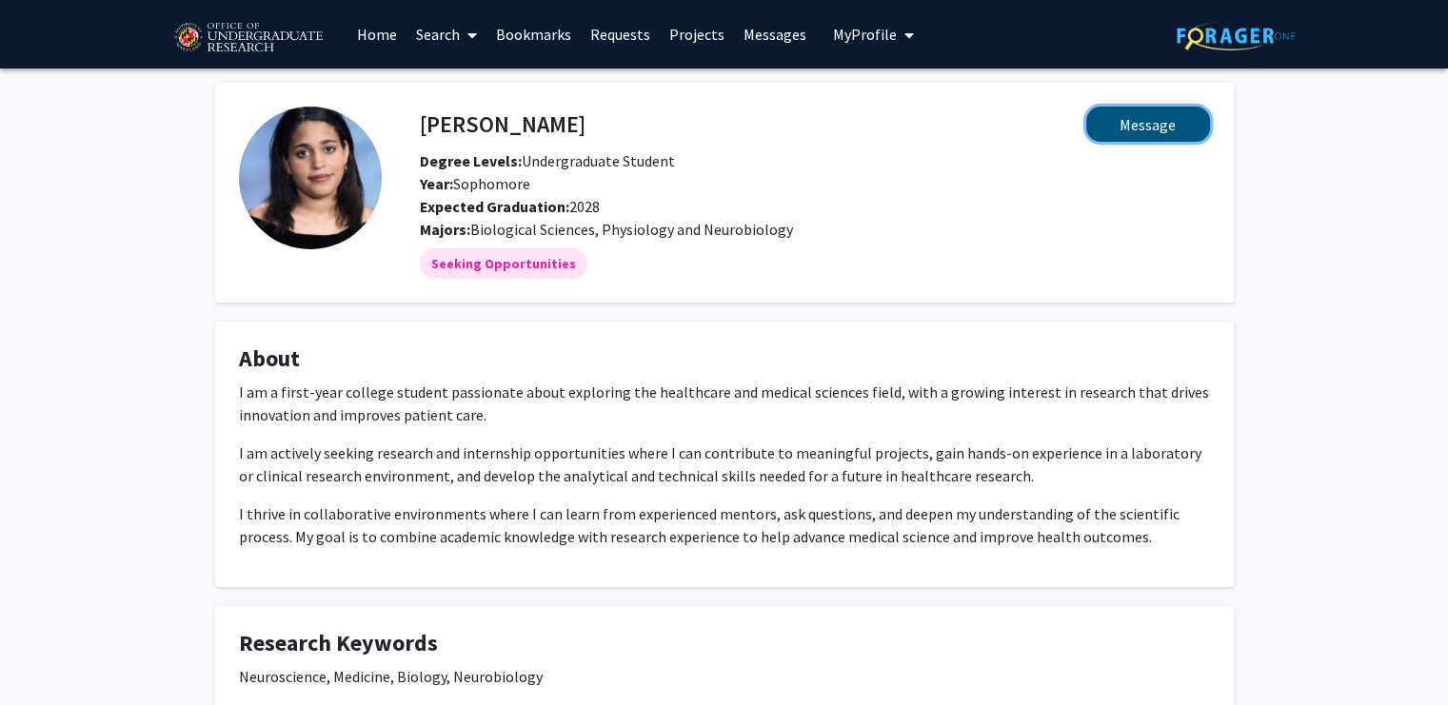
click at [1144, 123] on button "Message" at bounding box center [1148, 124] width 124 height 35
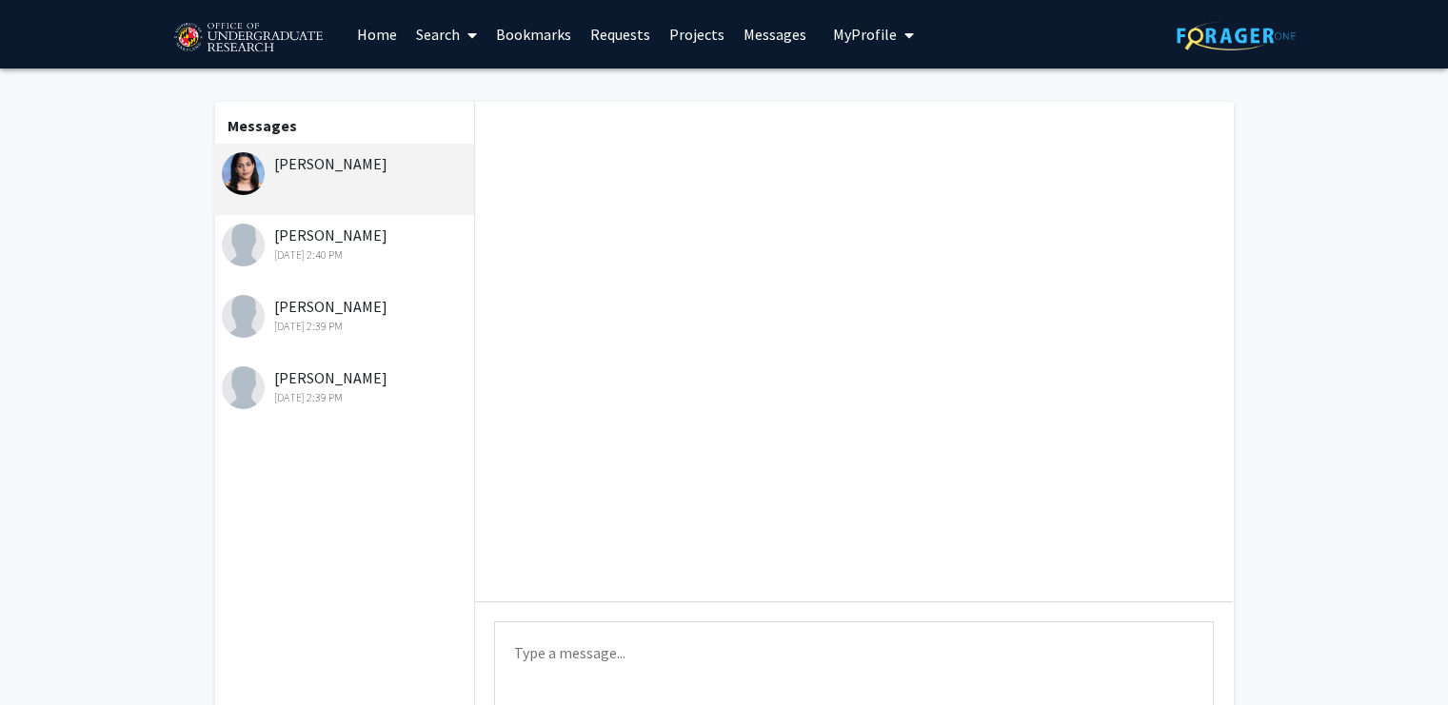
click at [335, 261] on div "Sep 16, 2025 2:40 PM" at bounding box center [346, 255] width 248 height 17
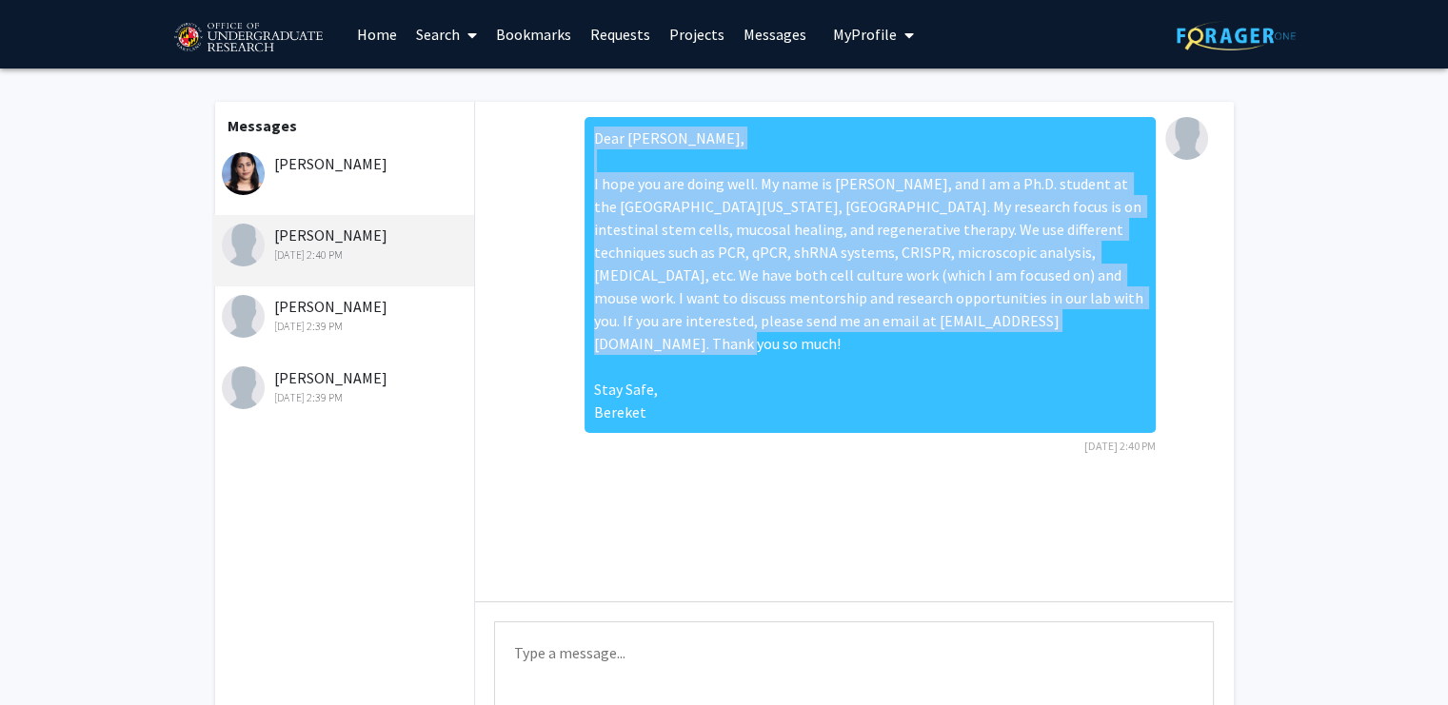
drag, startPoint x: 644, startPoint y: 395, endPoint x: 576, endPoint y: 147, distance: 257.5
click at [576, 147] on div "Dear Siena, I hope you are doing well. My name is Bereket, and I am a Ph.D. stu…" at bounding box center [853, 292] width 727 height 350
drag, startPoint x: 576, startPoint y: 147, endPoint x: 699, endPoint y: 236, distance: 151.9
copy div "Dear Siena, I hope you are doing well. My name is Bereket, and I am a Ph.D. stu…"
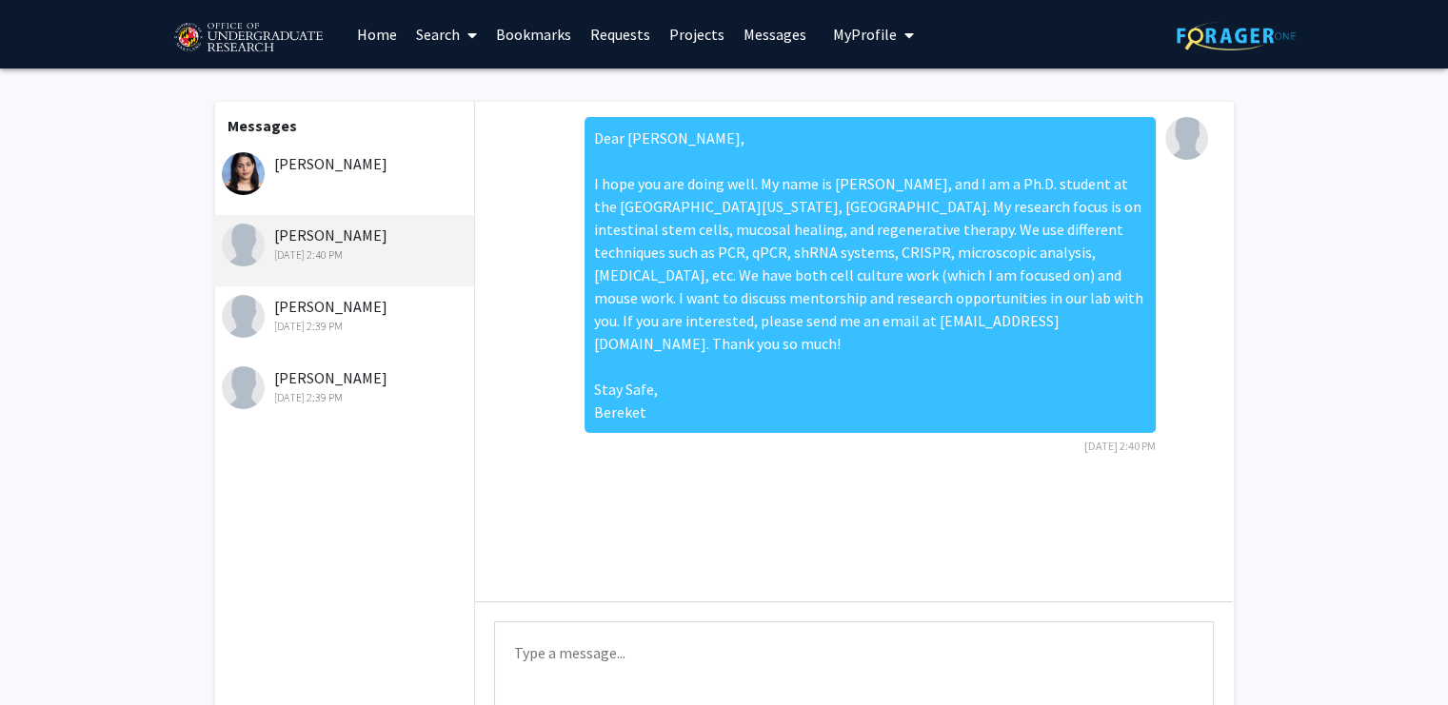
click at [371, 162] on div "Abigail Wise" at bounding box center [346, 163] width 248 height 23
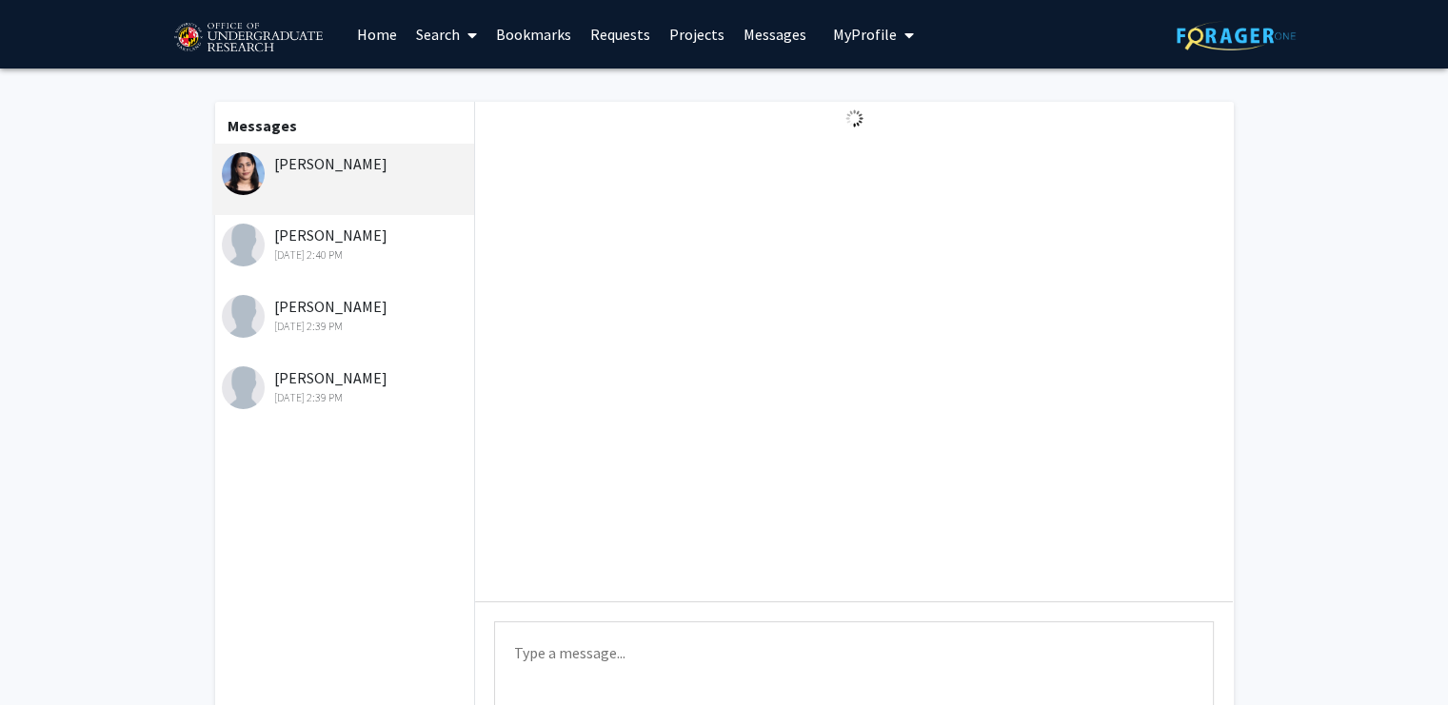
click at [545, 661] on textarea "Type a message" at bounding box center [854, 665] width 720 height 86
paste textarea "Dear Siena, I hope you are doing well. My name is Bereket, and I am a Ph.D. stu…"
click at [583, 656] on textarea "Dear Siena, I hope you are doing well. My name is Bereket, and I am a Ph.D. stu…" at bounding box center [854, 665] width 720 height 86
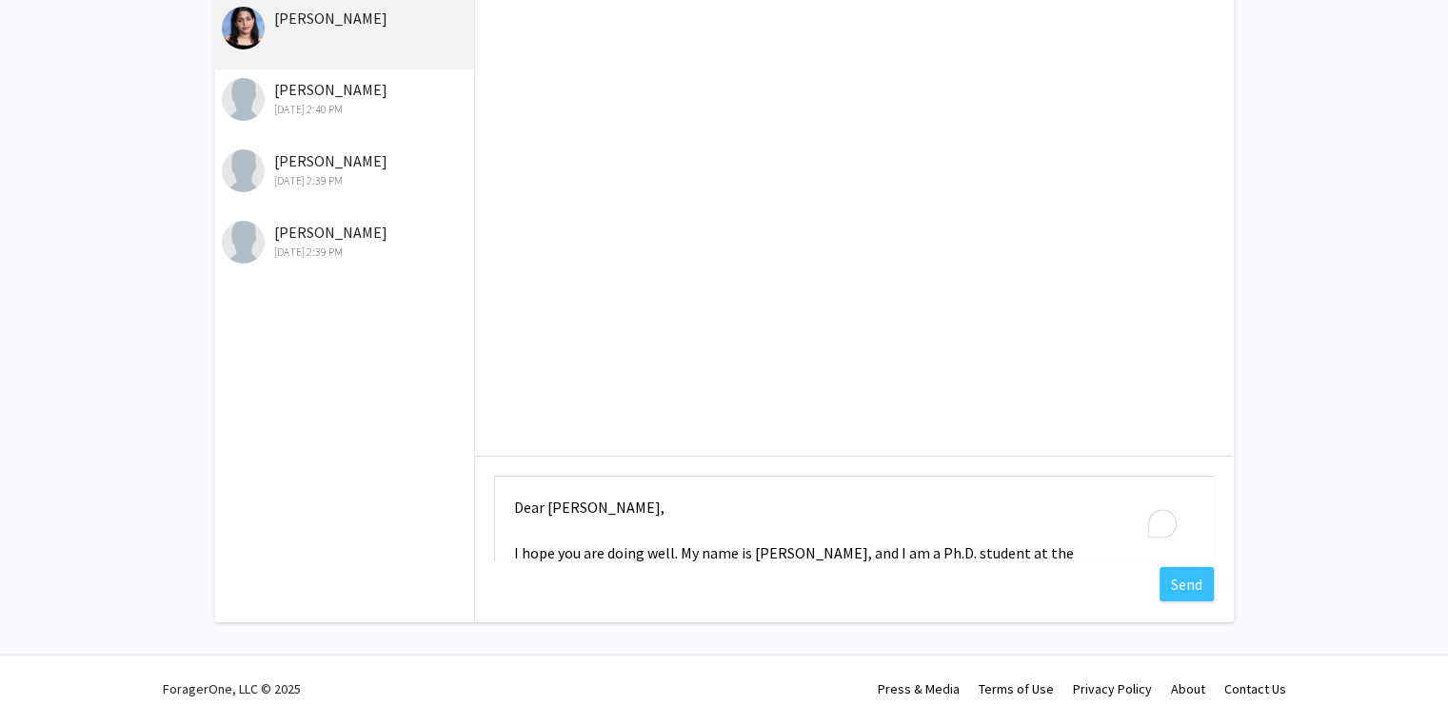
scroll to position [162, 0]
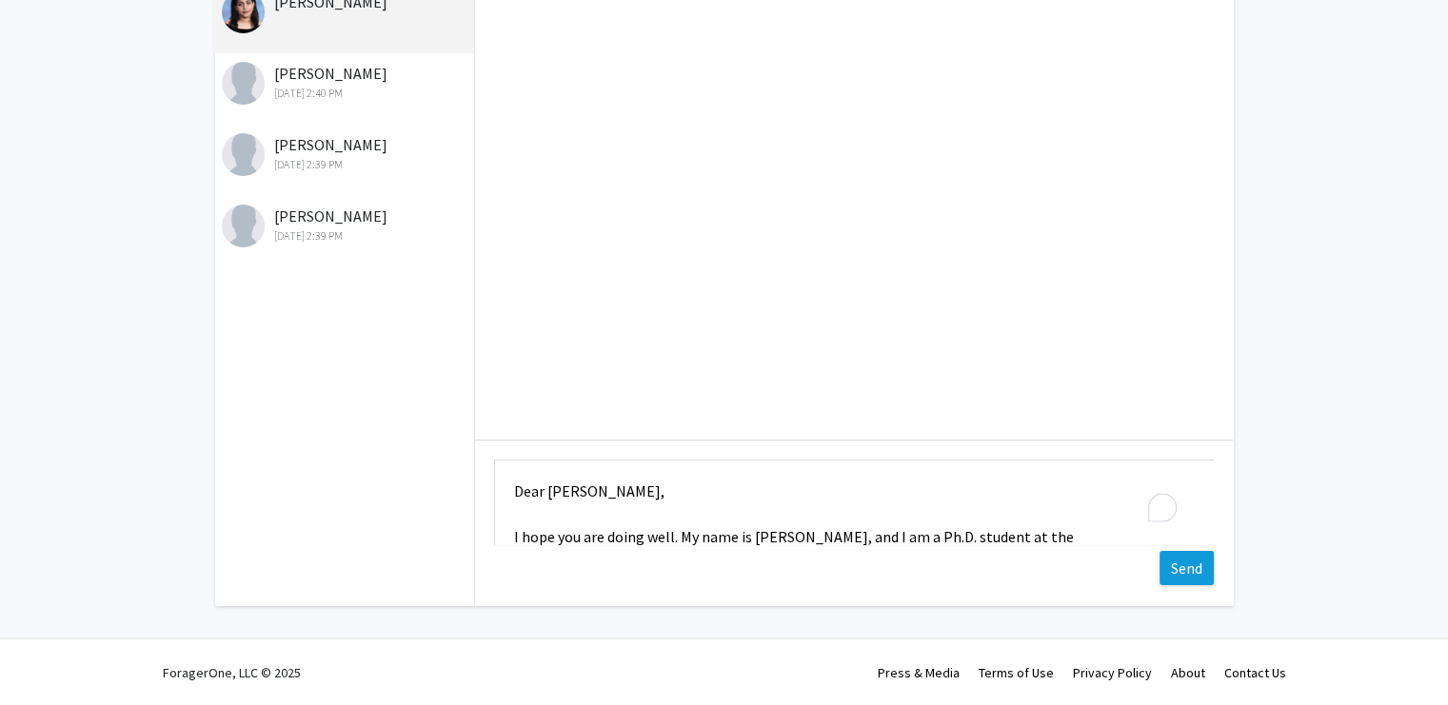
type textarea "Dear Abigail, I hope you are doing well. My name is Bereket, and I am a Ph.D. s…"
click at [1204, 564] on button "Send" at bounding box center [1186, 568] width 54 height 34
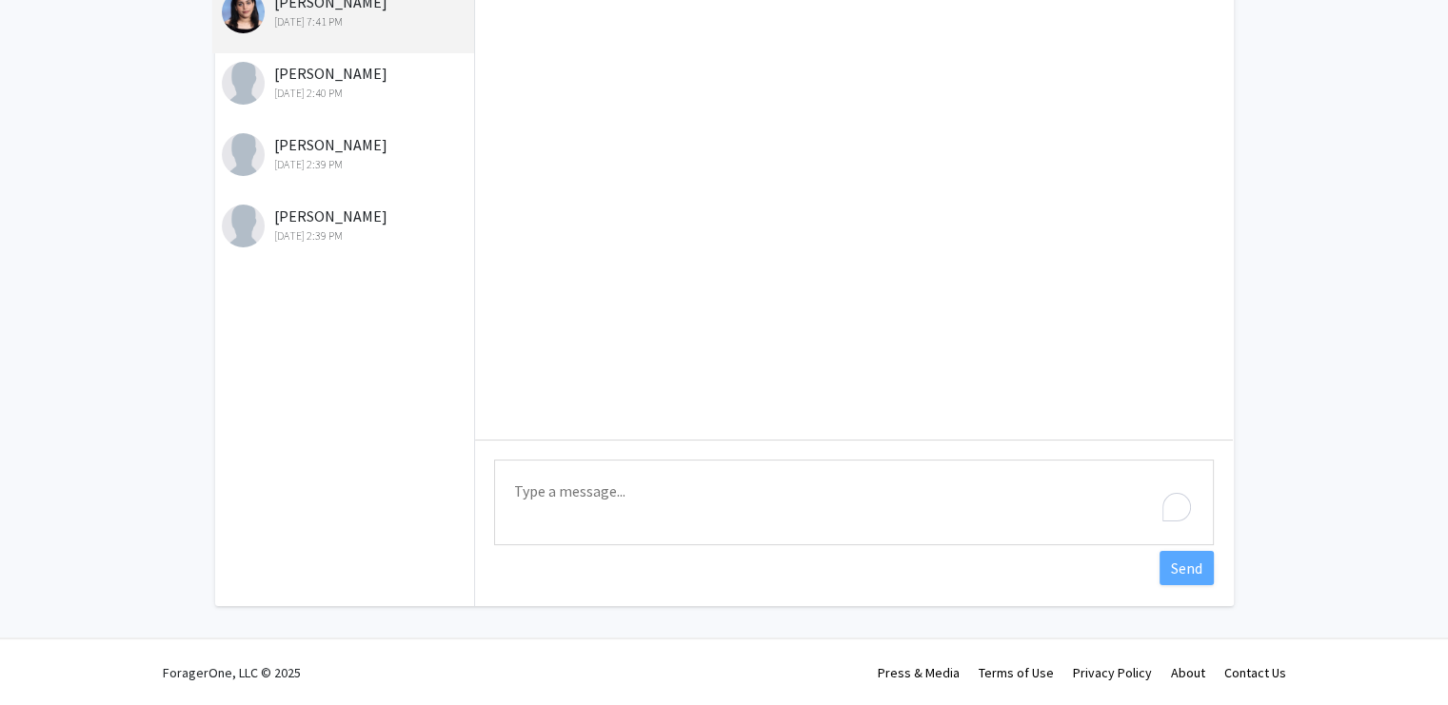
scroll to position [0, 0]
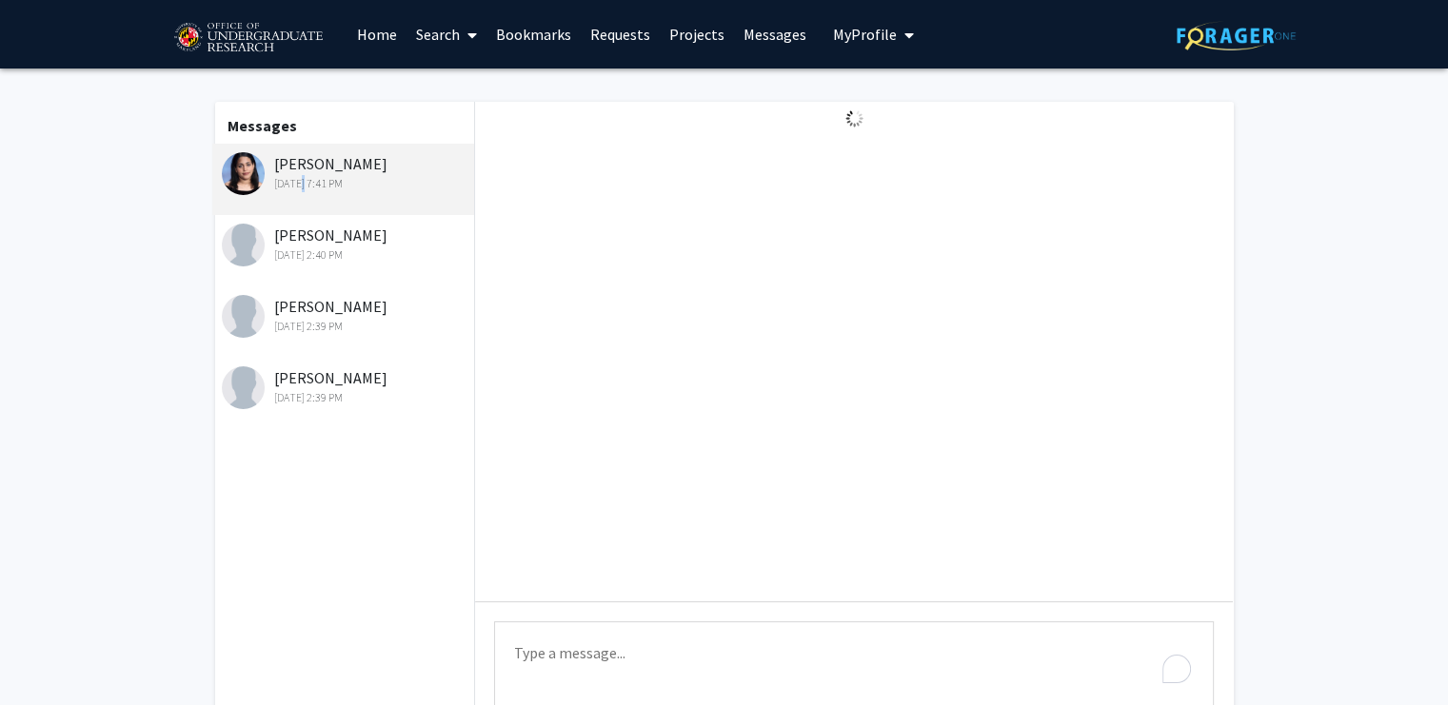
click at [295, 180] on div "Sep 16, 2025 7:41 PM" at bounding box center [346, 183] width 248 height 17
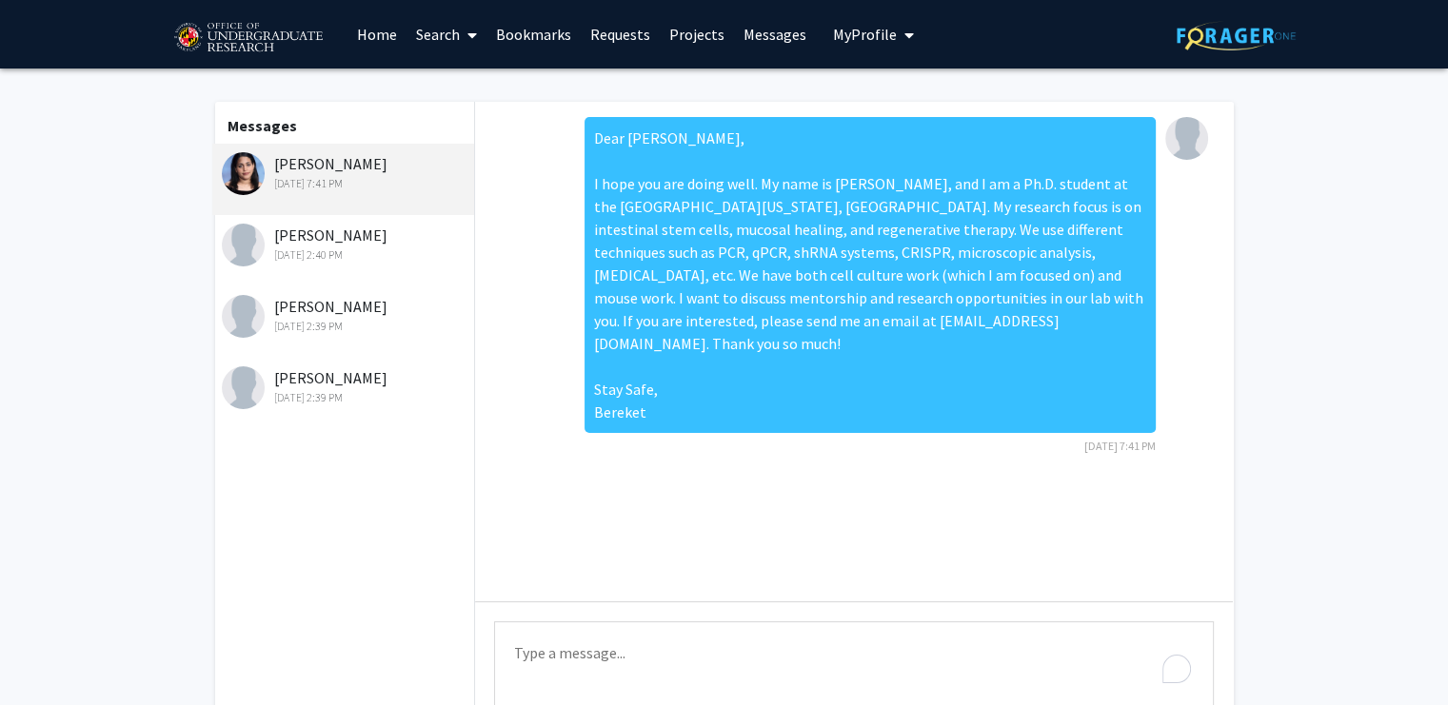
click at [343, 387] on div "Veronica Brickhaus Sep 16, 2025 2:39 PM" at bounding box center [346, 386] width 248 height 40
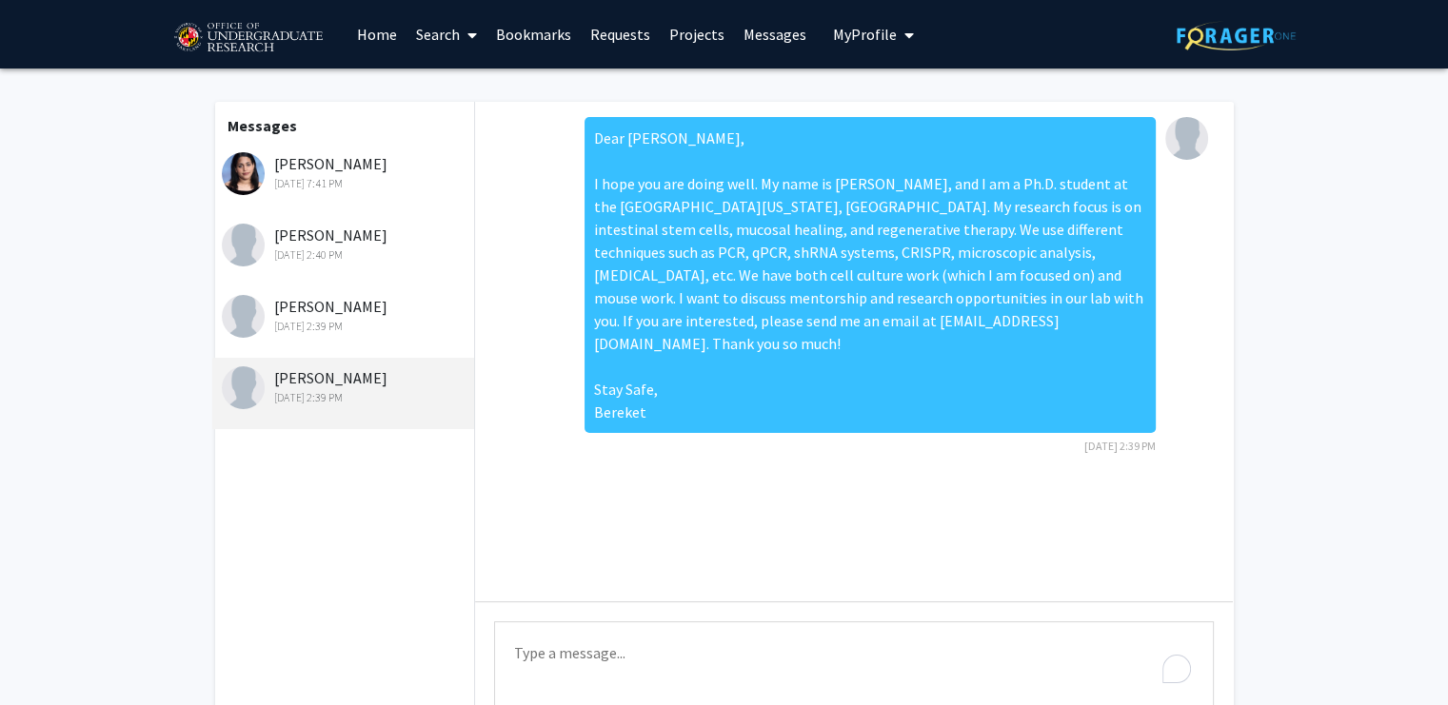
click at [345, 360] on div "Veronica Brickhaus Sep 16, 2025 2:39 PM" at bounding box center [343, 393] width 263 height 71
click at [384, 316] on div "Nora Ewis Sep 16, 2025 2:39 PM" at bounding box center [346, 315] width 248 height 40
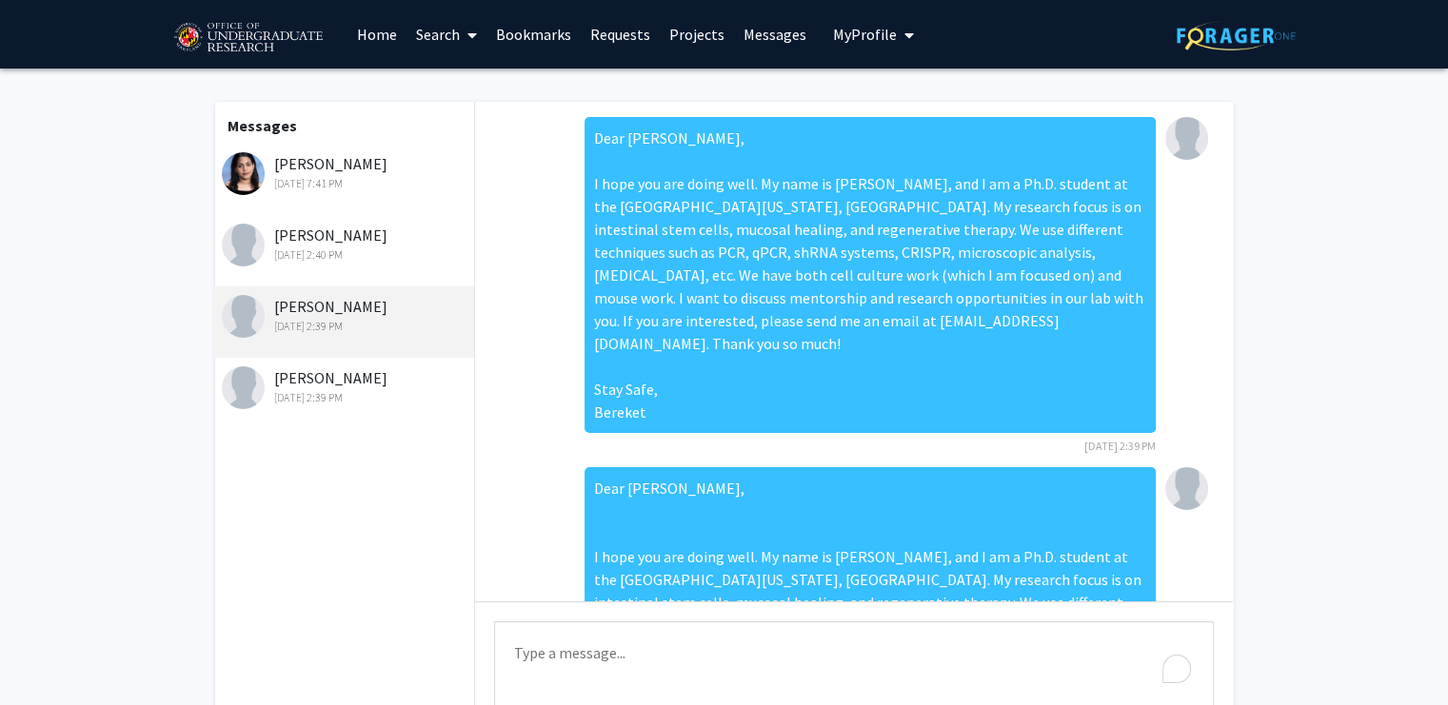
click at [369, 233] on div "Siena Matthews Sep 16, 2025 2:40 PM" at bounding box center [346, 244] width 248 height 40
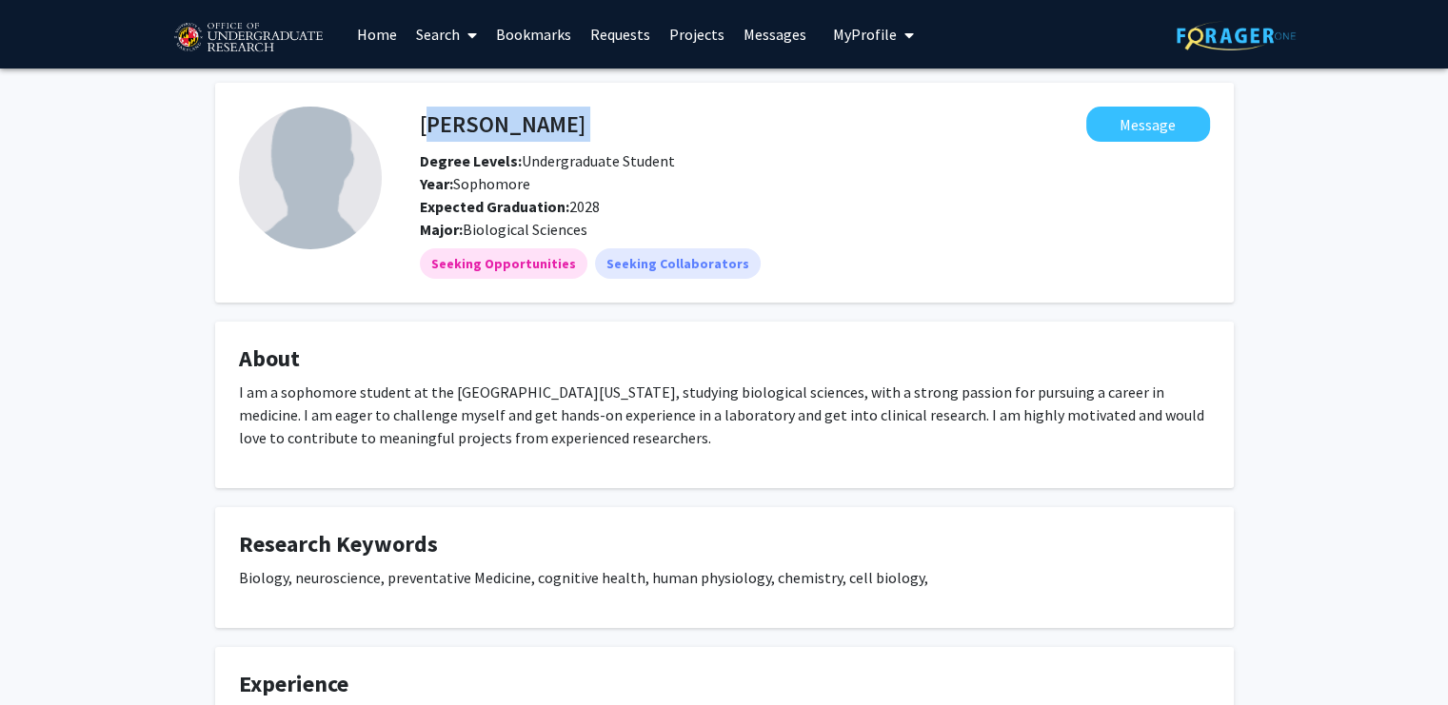
drag, startPoint x: 583, startPoint y: 119, endPoint x: 424, endPoint y: 127, distance: 159.2
click at [424, 127] on div "[PERSON_NAME] Message" at bounding box center [815, 124] width 819 height 35
click at [1127, 131] on button "Message" at bounding box center [1148, 124] width 124 height 35
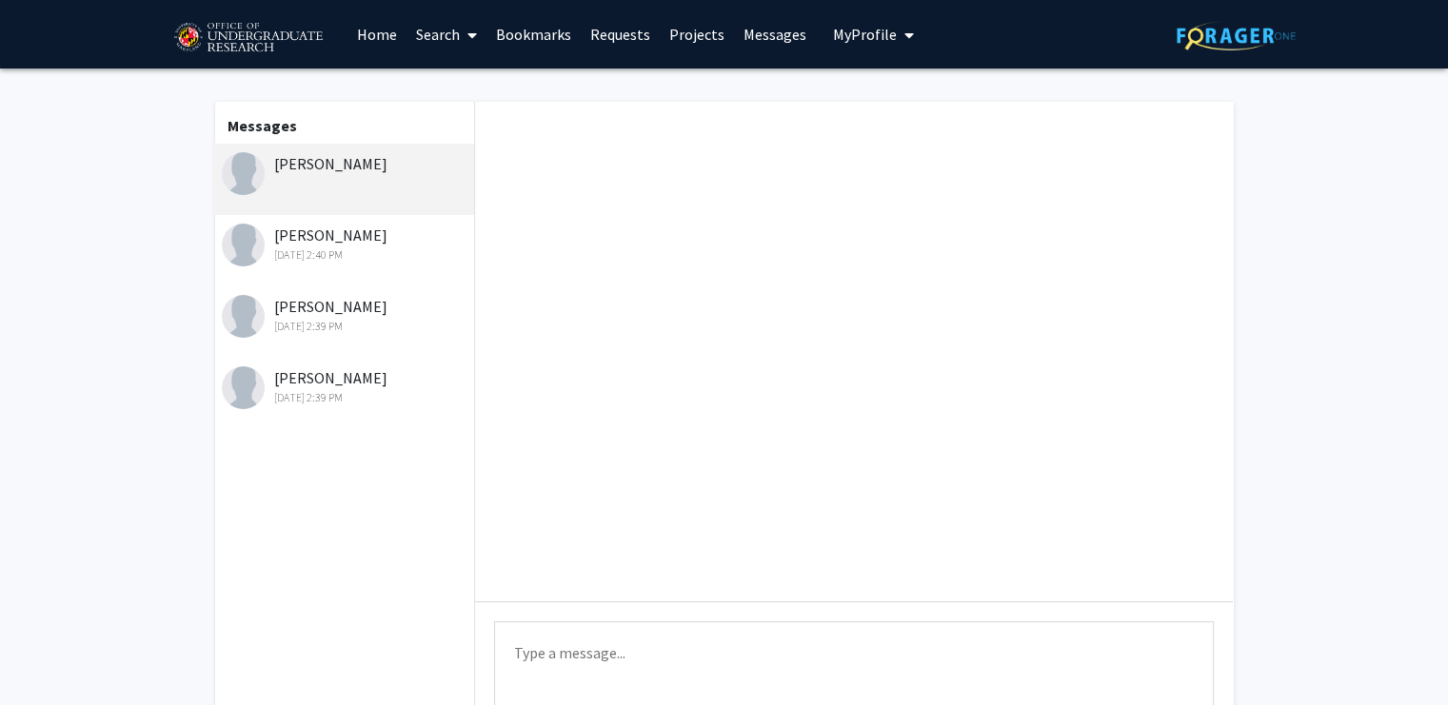
click at [565, 650] on textarea "Type a message" at bounding box center [854, 665] width 720 height 86
paste textarea "Dear [PERSON_NAME], I hope you are doing well. My name is [PERSON_NAME], and I …"
click at [590, 650] on textarea "Dear [PERSON_NAME], I hope you are doing well. My name is [PERSON_NAME], and I …" at bounding box center [854, 665] width 720 height 86
click at [583, 651] on textarea "Dear [PERSON_NAME], I hope you are doing well. My name is [PERSON_NAME], and I …" at bounding box center [854, 665] width 720 height 86
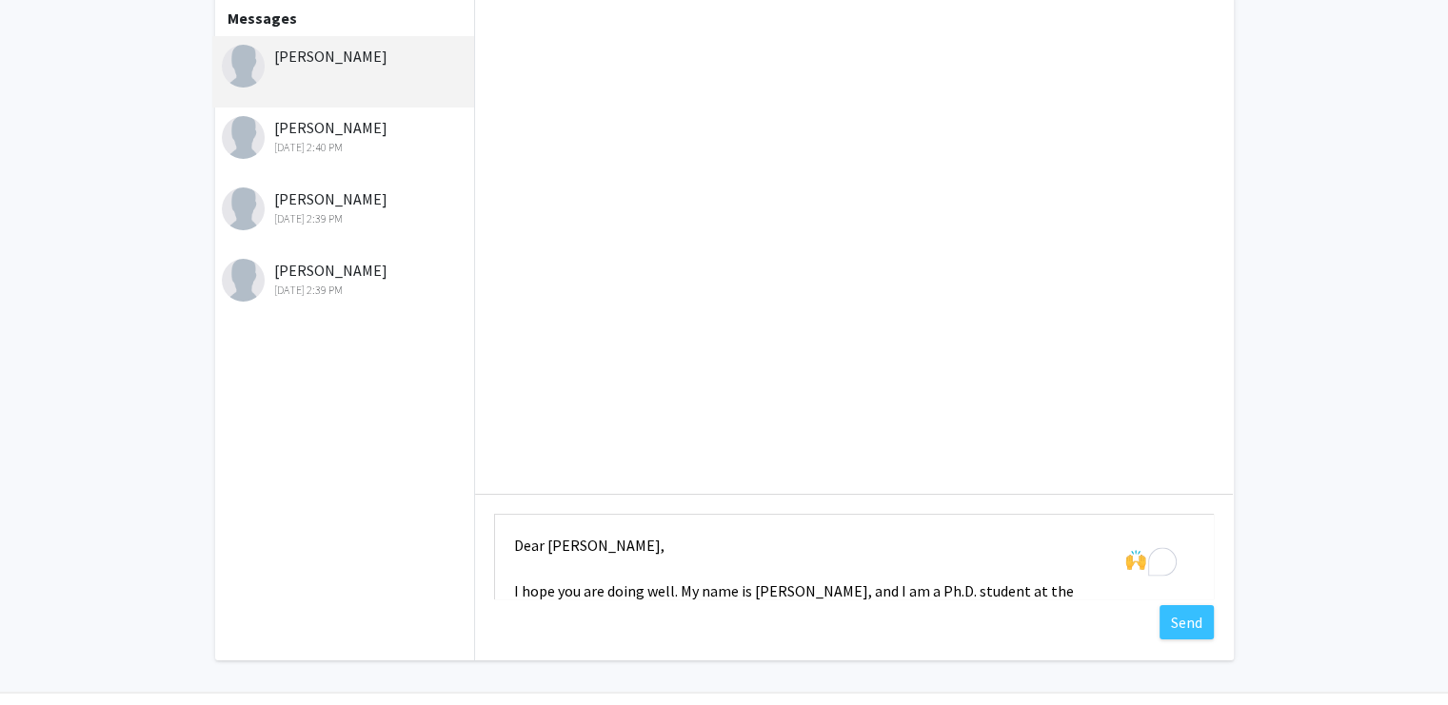
scroll to position [162, 0]
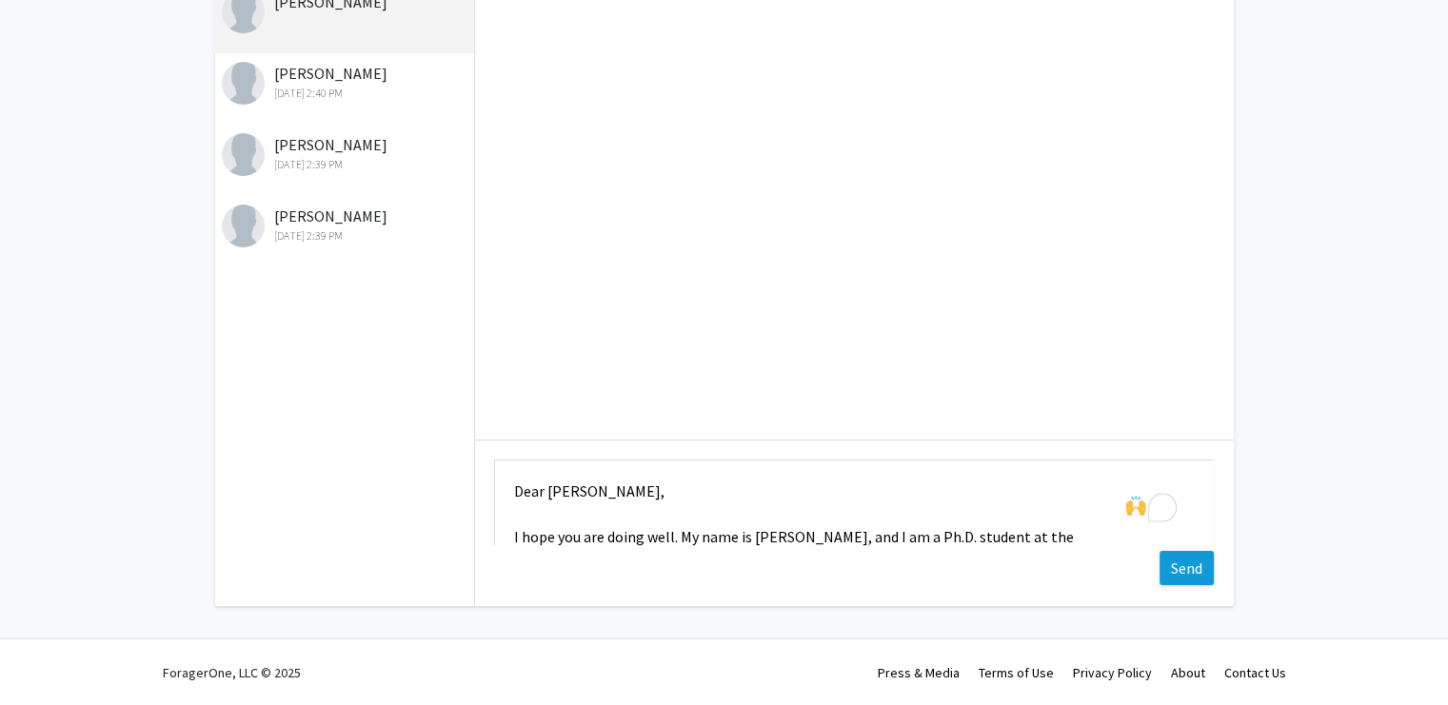
type textarea "Dear Kayla, I hope you are doing well. My name is Bereket, and I am a Ph.D. stu…"
click at [1198, 578] on button "Send" at bounding box center [1186, 568] width 54 height 34
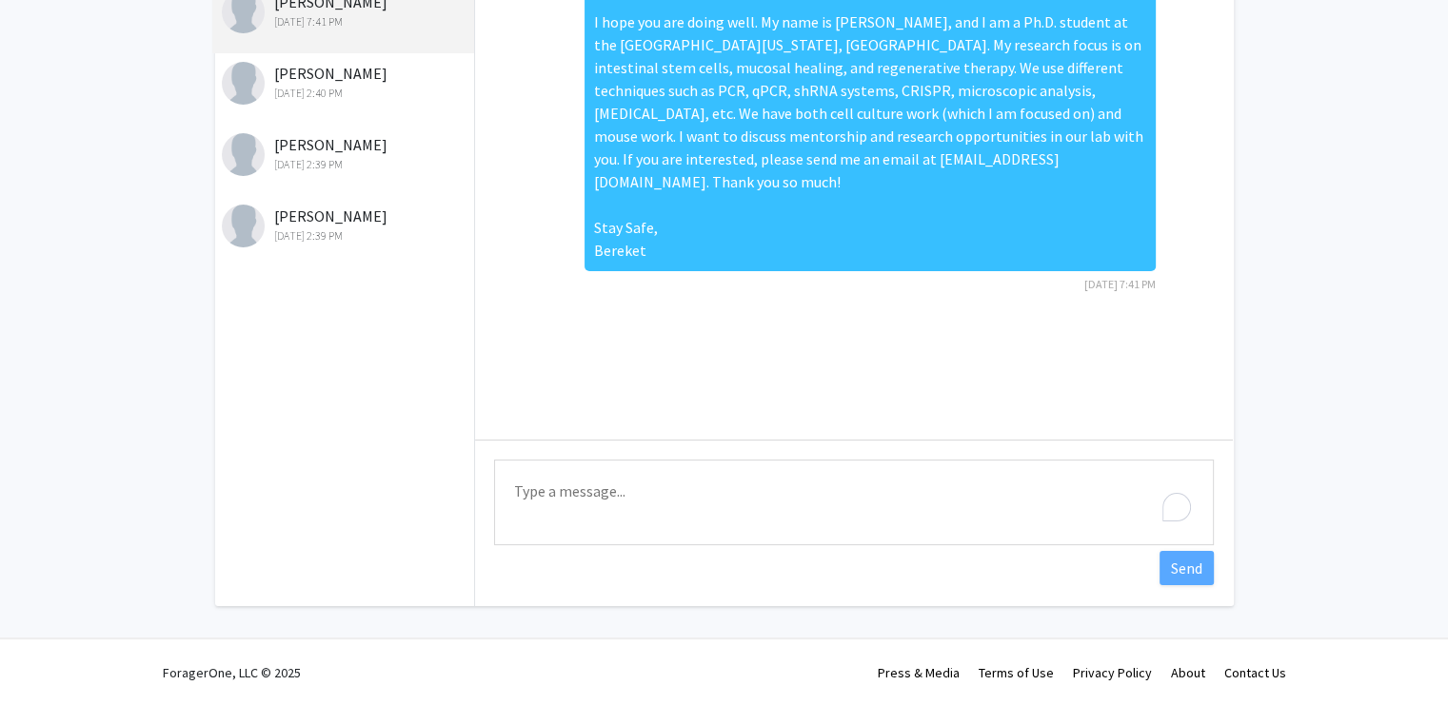
scroll to position [0, 0]
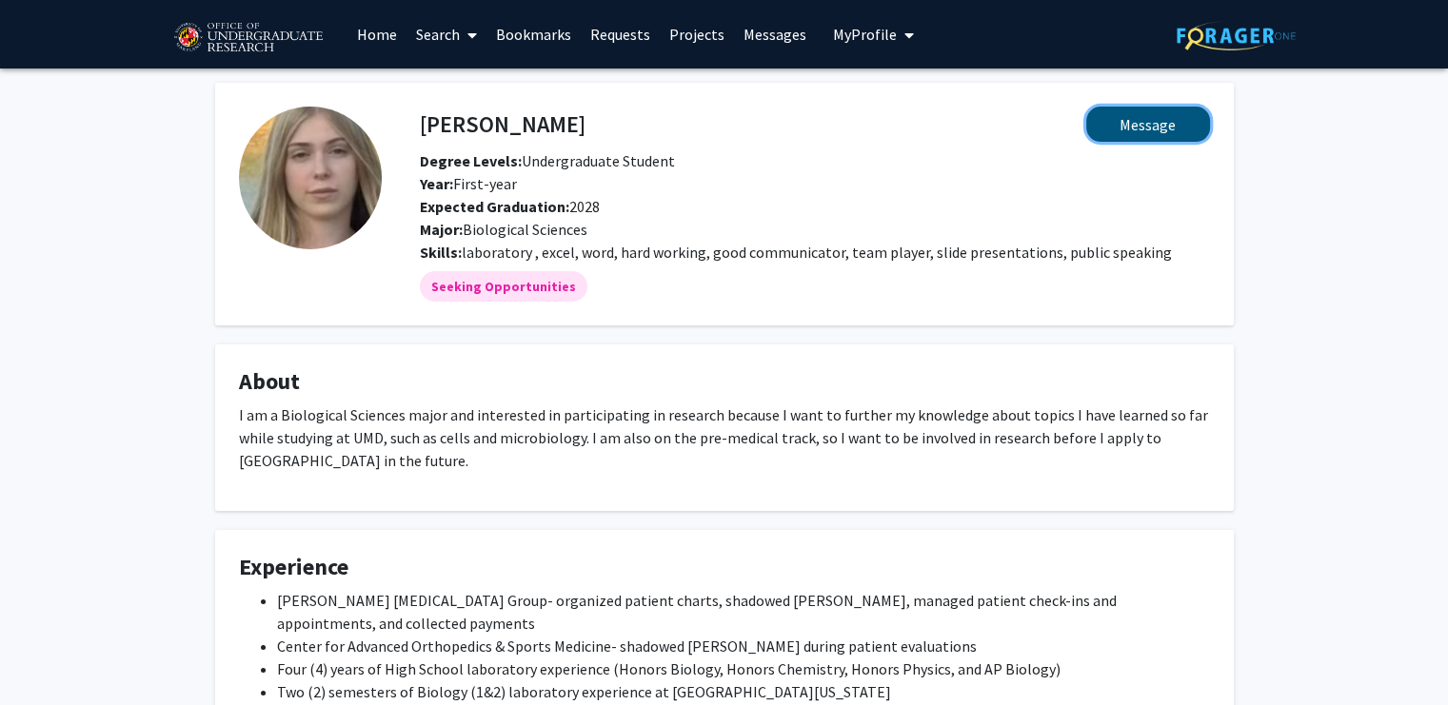
click at [1138, 128] on button "Message" at bounding box center [1148, 124] width 124 height 35
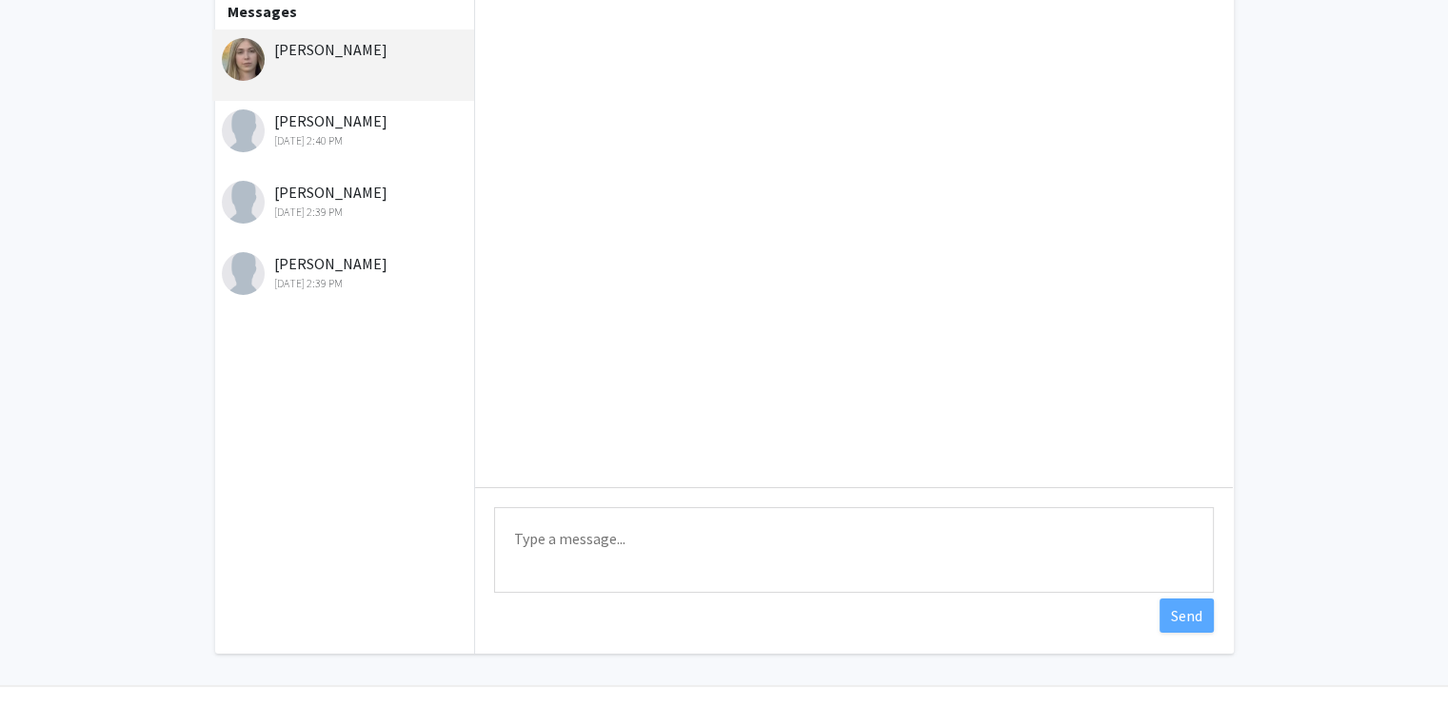
scroll to position [162, 0]
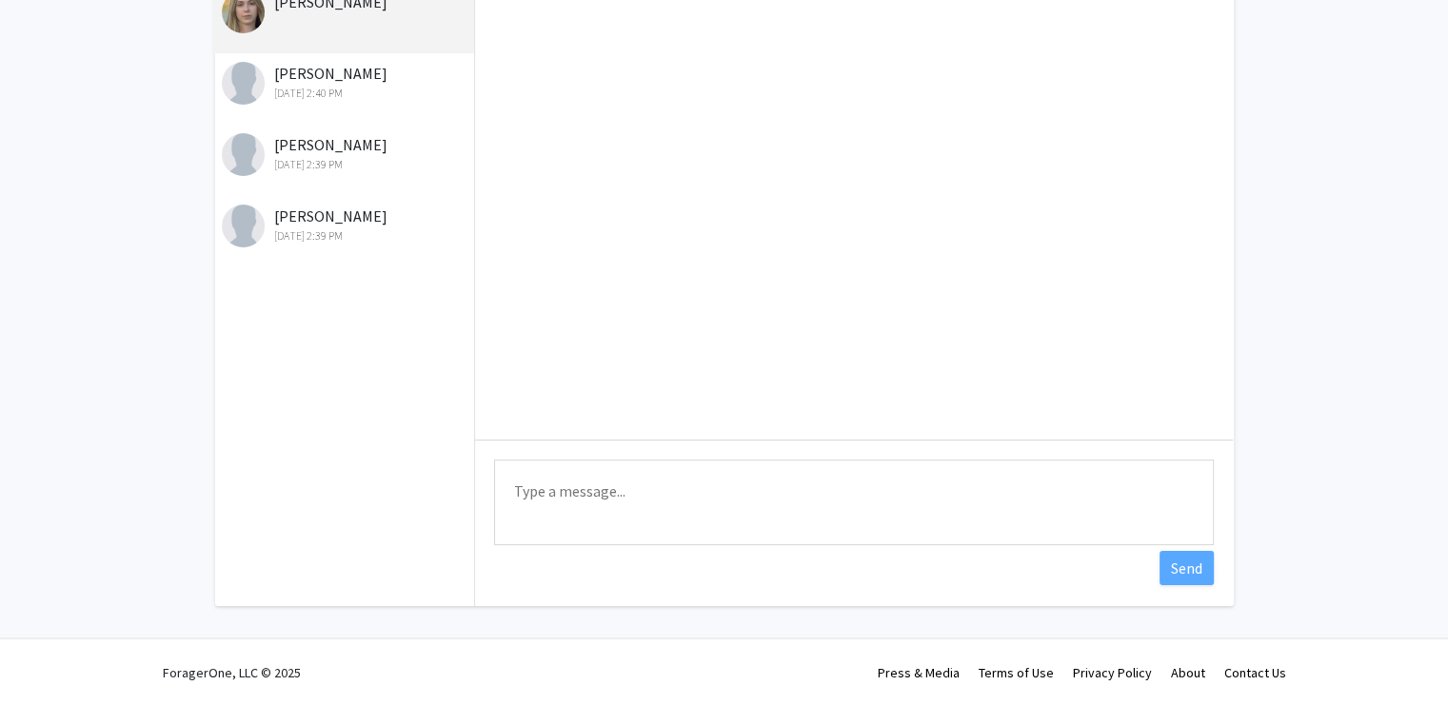
click at [574, 498] on textarea "Type a message" at bounding box center [854, 503] width 720 height 86
paste textarea "Dear [PERSON_NAME], I hope you are doing well. My name is [PERSON_NAME], and I …"
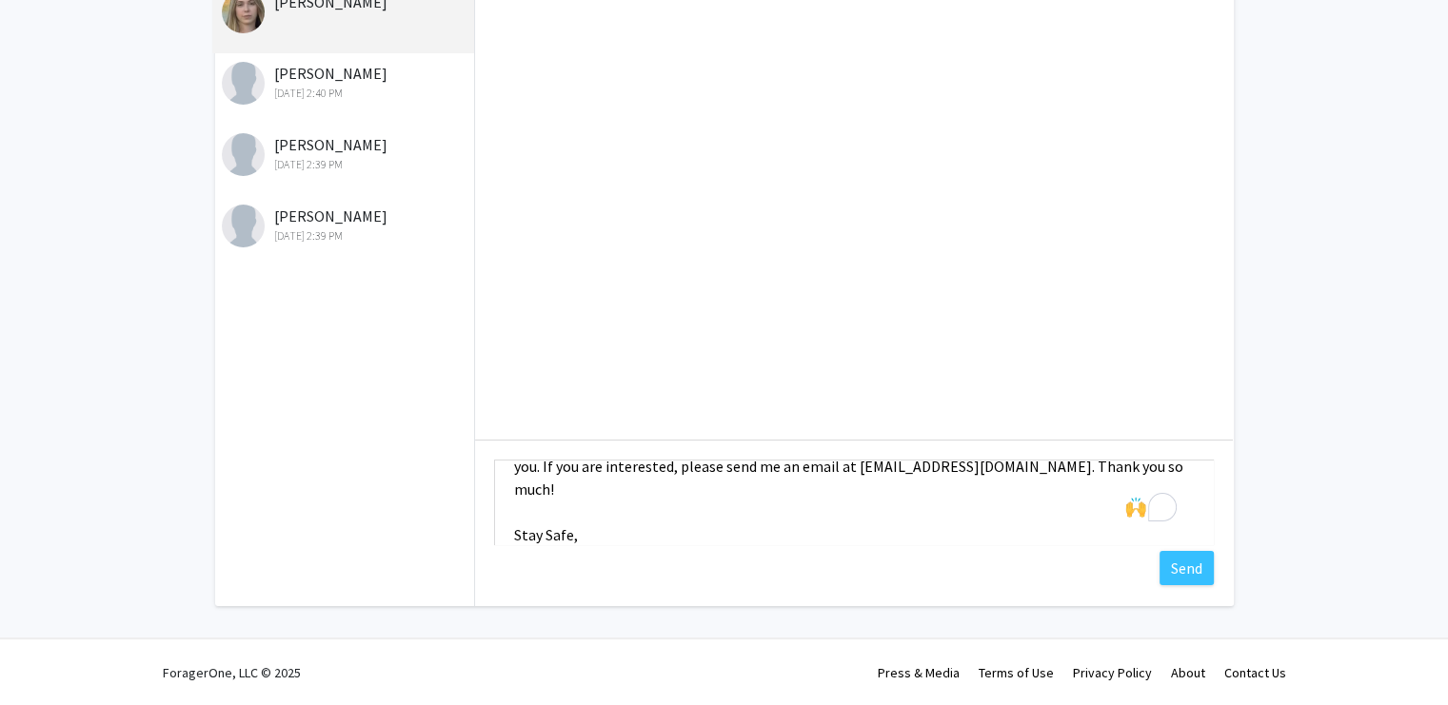
scroll to position [0, 0]
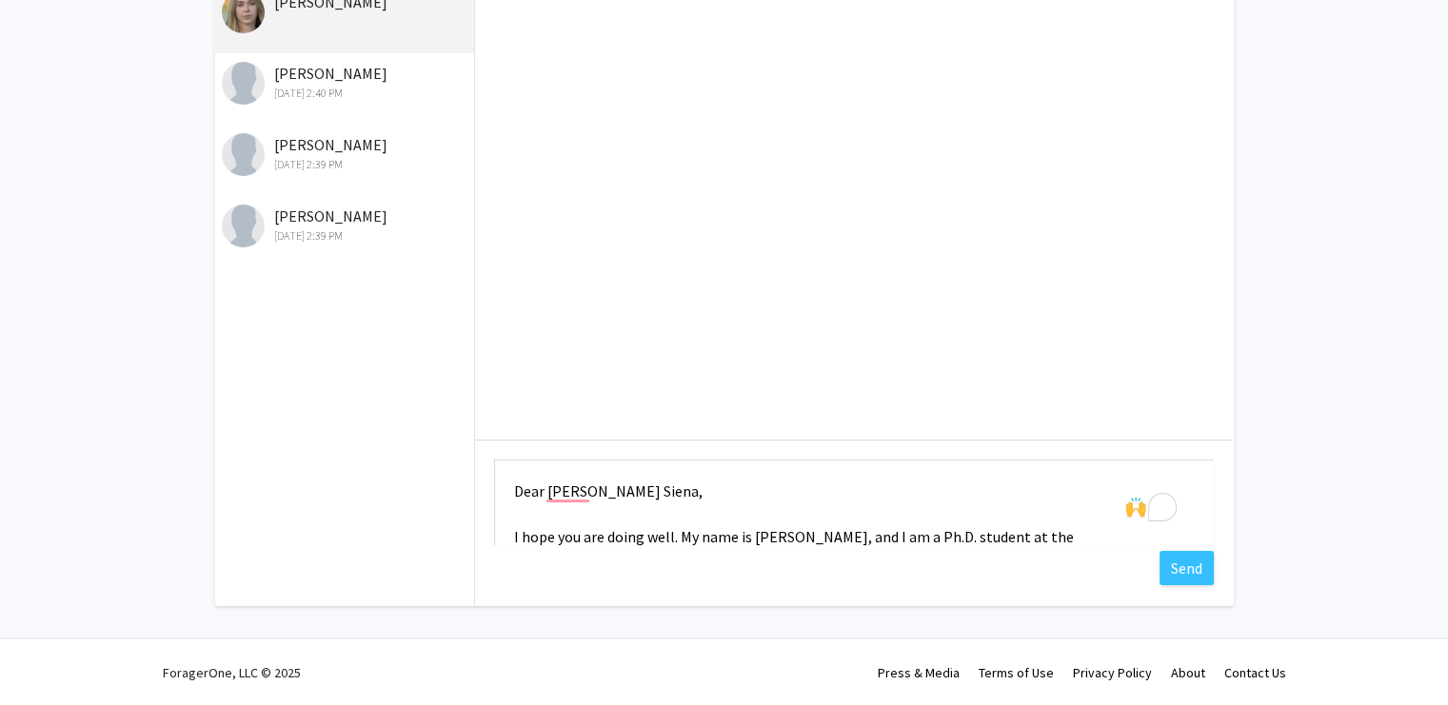
click at [659, 490] on textarea "Dear Allison Dear Siena, I hope you are doing well. My name is Bereket, and I a…" at bounding box center [854, 503] width 720 height 86
type textarea "Dear Allison, I hope you are doing well. My name is Bereket, and I am a Ph.D. s…"
click at [1192, 576] on button "Send" at bounding box center [1186, 568] width 54 height 34
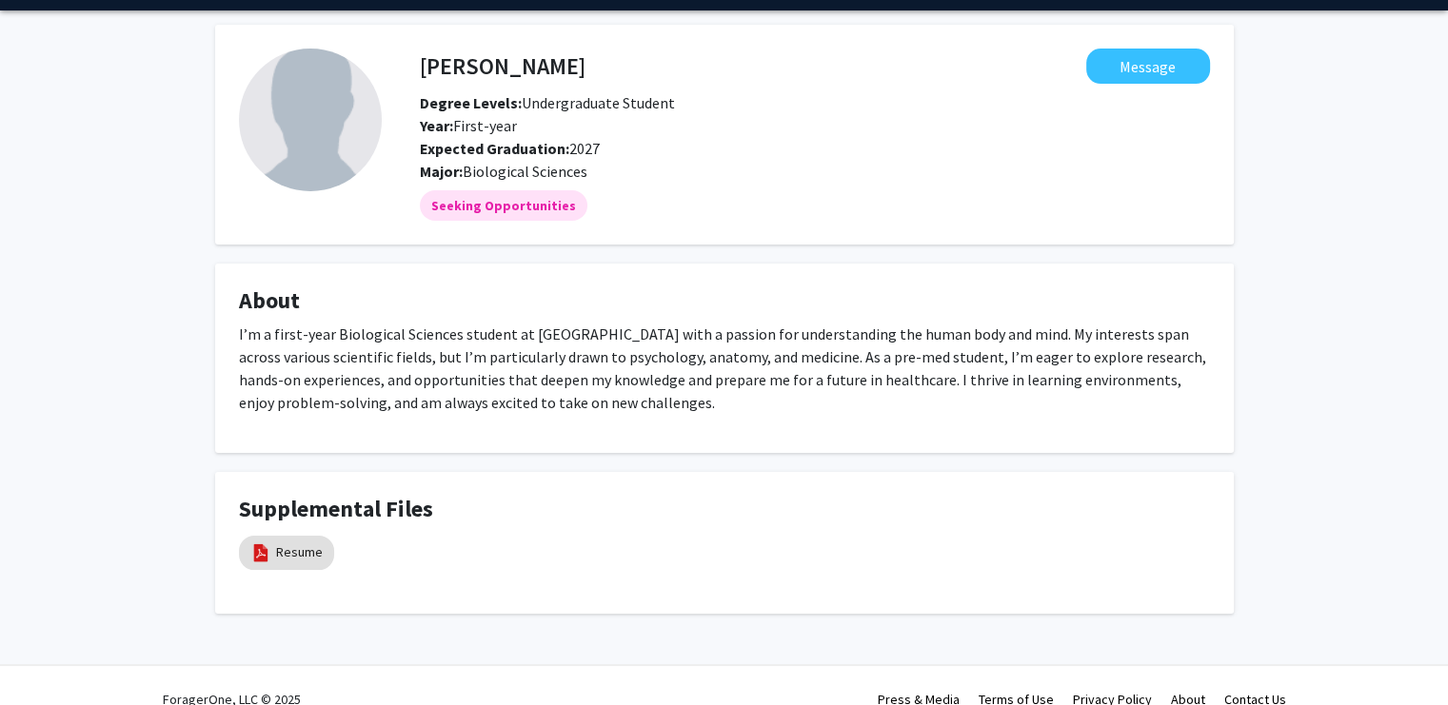
scroll to position [85, 0]
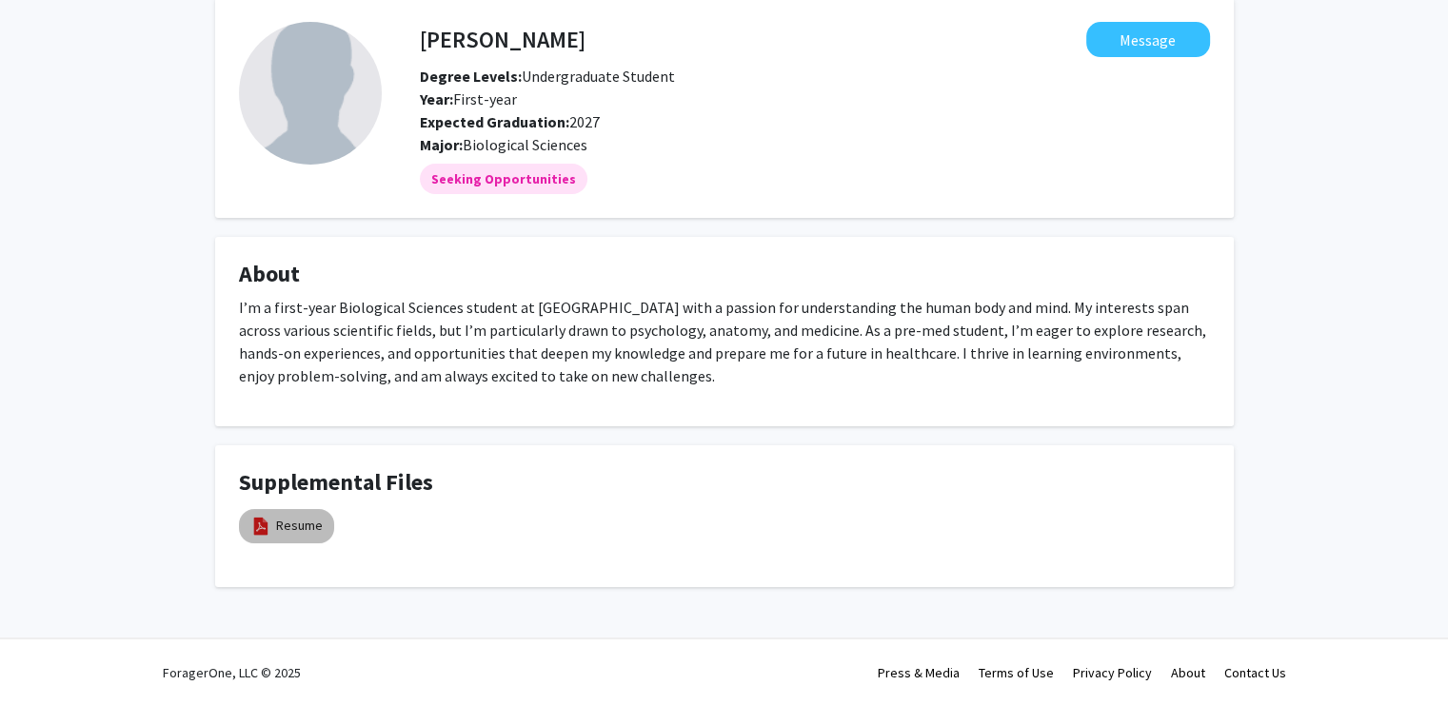
click at [284, 537] on mat-chip "Resume" at bounding box center [286, 526] width 95 height 34
drag, startPoint x: 627, startPoint y: 39, endPoint x: 420, endPoint y: 41, distance: 207.5
click at [420, 41] on div "[PERSON_NAME] Message" at bounding box center [815, 39] width 819 height 35
drag, startPoint x: 420, startPoint y: 41, endPoint x: 680, endPoint y: 44, distance: 259.9
drag, startPoint x: 680, startPoint y: 44, endPoint x: 540, endPoint y: 40, distance: 140.0
